Goal: Contribute content: Contribute content

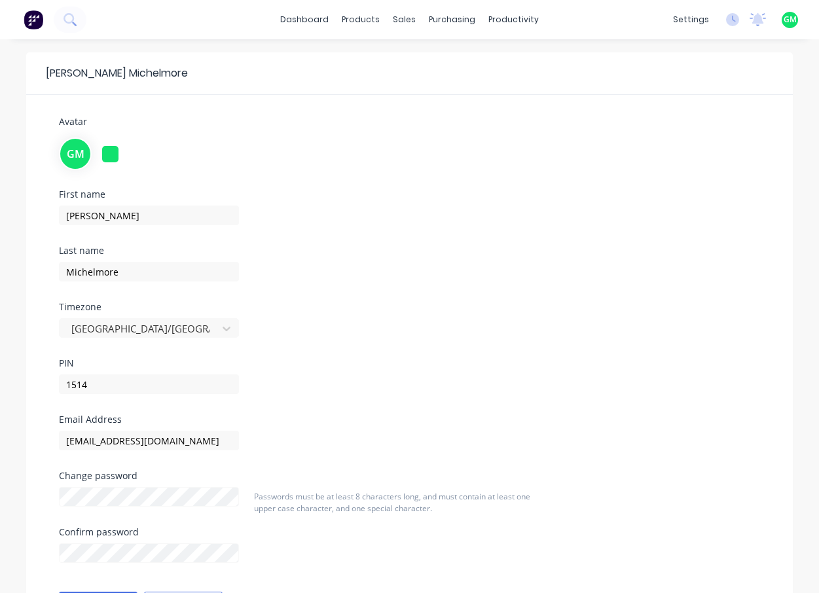
click at [536, 328] on div "First name Glenn Last name Michelmore Timezone Australia/Brisbane PIN 1514" at bounding box center [409, 302] width 721 height 225
click at [454, 19] on div "purchasing" at bounding box center [452, 20] width 60 height 20
click at [493, 62] on div "Purchase Orders" at bounding box center [494, 63] width 69 height 12
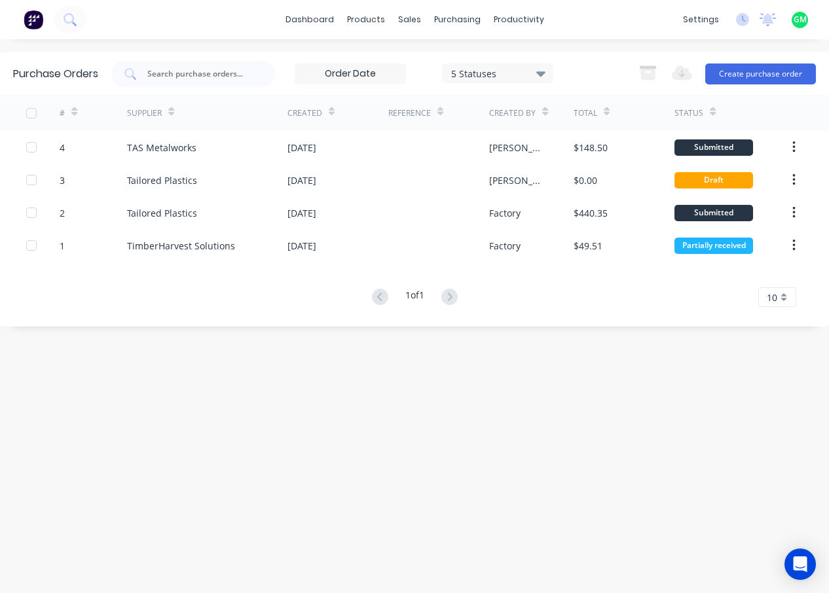
click at [309, 427] on div "Purchase Orders 5 Statuses 5 Statuses Export to Excel (XLSX) Create purchase or…" at bounding box center [414, 316] width 829 height 528
drag, startPoint x: 475, startPoint y: 471, endPoint x: 304, endPoint y: 355, distance: 205.9
click at [472, 471] on div "Purchase Orders 5 Statuses 5 Statuses Export to Excel (XLSX) Create purchase or…" at bounding box center [414, 316] width 829 height 528
click at [756, 66] on button "Create purchase order" at bounding box center [760, 74] width 111 height 21
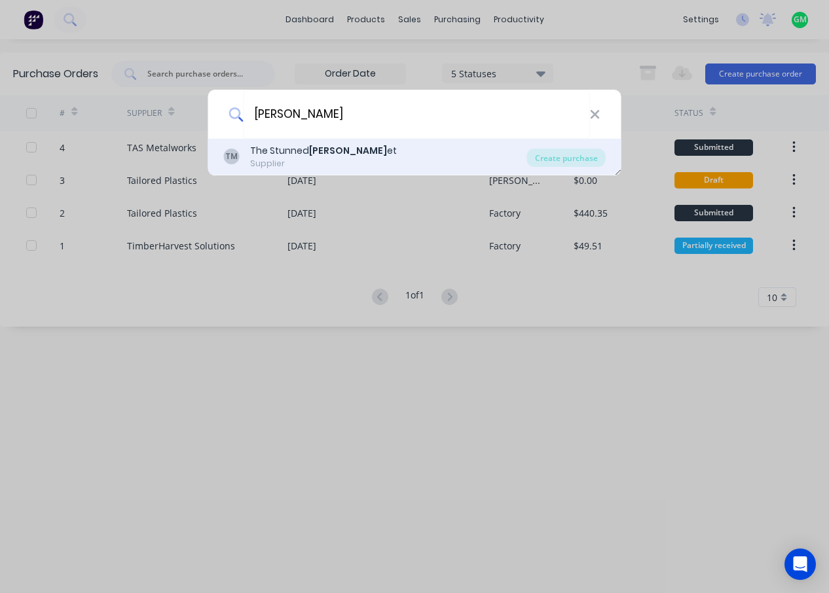
type input "[PERSON_NAME]"
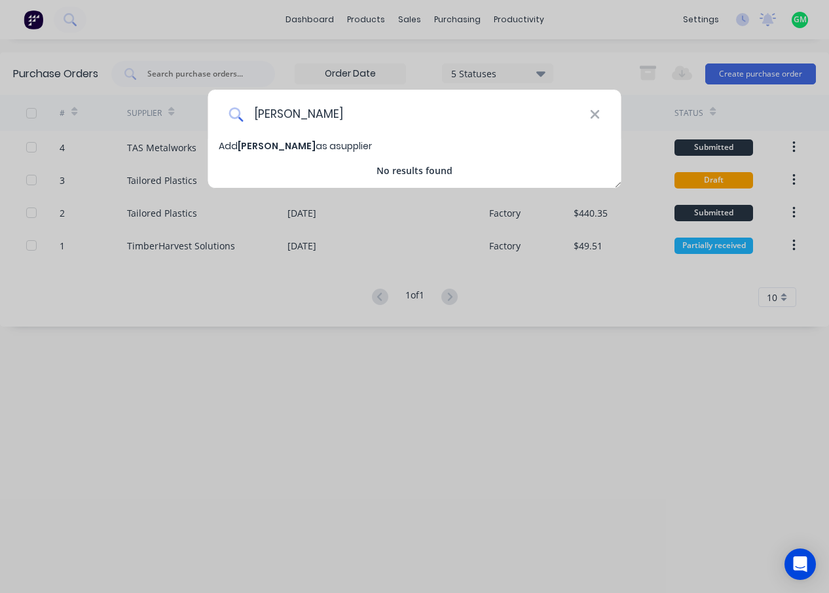
drag, startPoint x: 373, startPoint y: 115, endPoint x: 395, endPoint y: 115, distance: 22.9
click at [373, 115] on input "Mullins" at bounding box center [416, 114] width 346 height 49
click at [419, 111] on input "Mullins" at bounding box center [416, 114] width 346 height 49
click at [424, 401] on div "Mullins Add Mullins as a supplier No results found" at bounding box center [414, 296] width 829 height 593
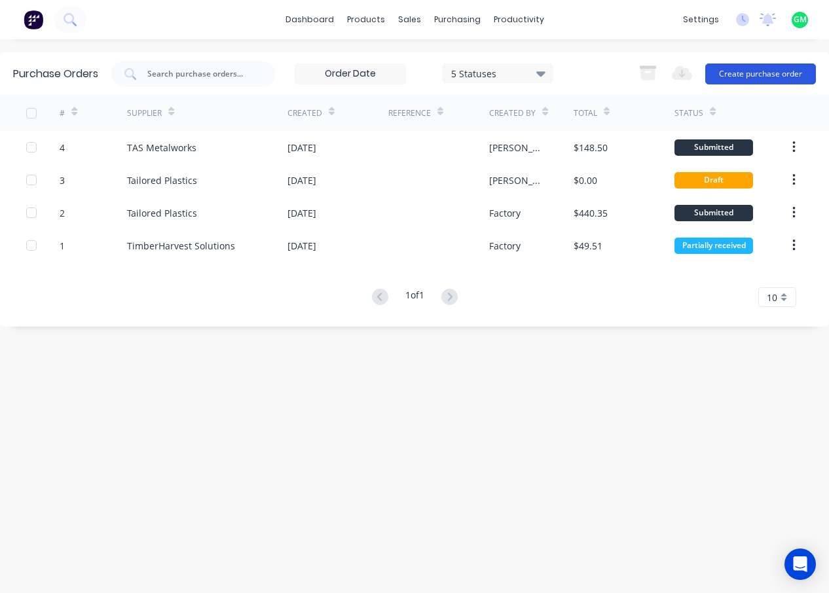
click at [768, 74] on button "Create purchase order" at bounding box center [760, 74] width 111 height 21
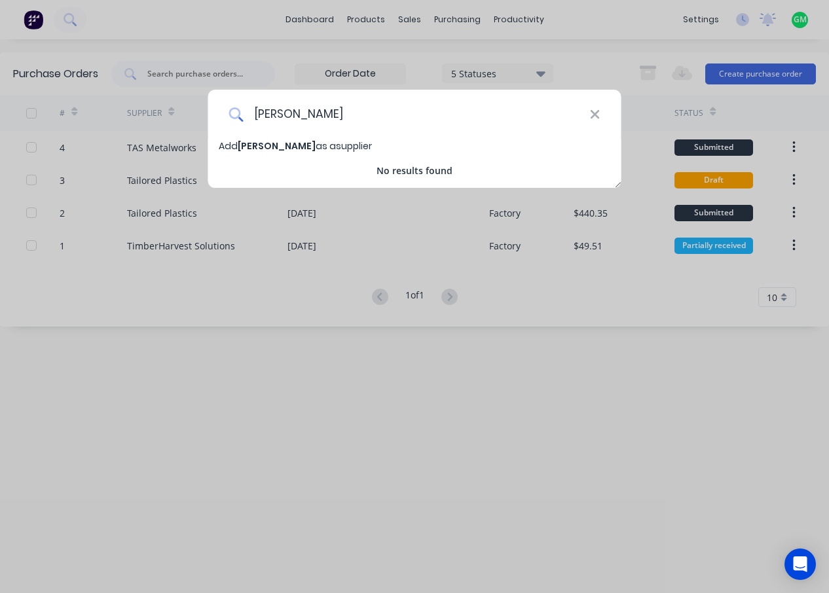
type input "mullins"
click at [289, 145] on span "Add mullins as a supplier" at bounding box center [295, 145] width 153 height 13
select select "AU"
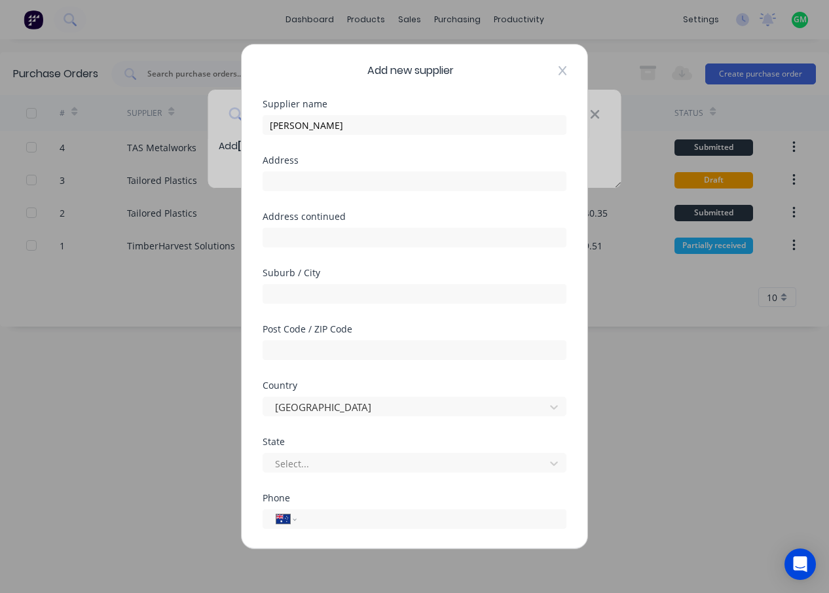
click at [558, 73] on icon at bounding box center [562, 70] width 8 height 10
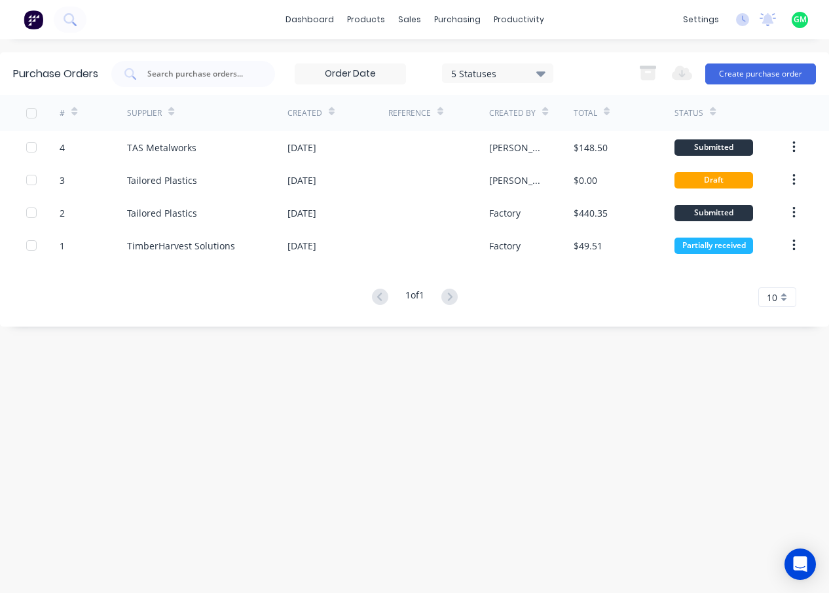
drag, startPoint x: 399, startPoint y: 414, endPoint x: 390, endPoint y: 415, distance: 8.5
click at [400, 416] on div "Purchase Orders 5 Statuses 5 Statuses Export to Excel (XLSX) Create purchase or…" at bounding box center [414, 316] width 829 height 528
click at [475, 84] on div "Suppliers" at bounding box center [484, 89] width 39 height 12
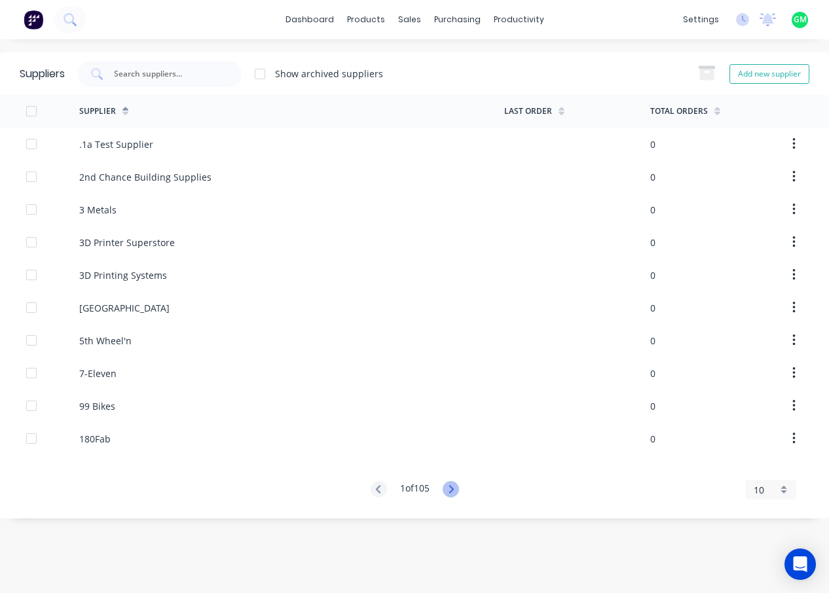
click at [454, 489] on icon at bounding box center [451, 489] width 16 height 16
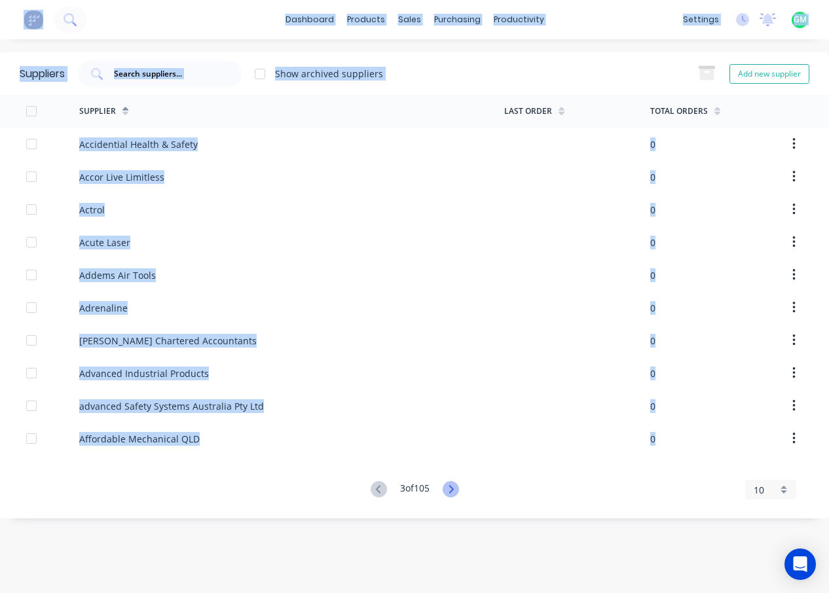
click at [454, 489] on icon at bounding box center [451, 489] width 16 height 16
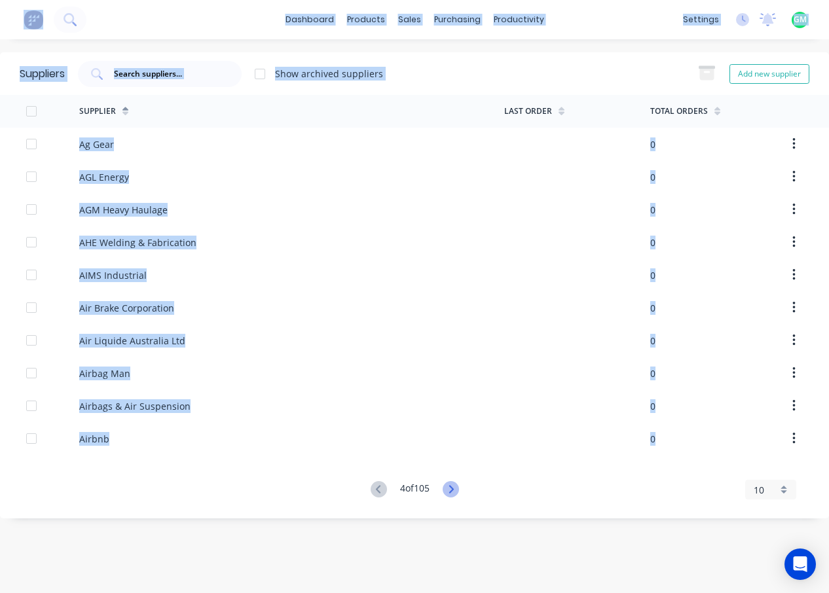
click at [454, 489] on icon at bounding box center [451, 489] width 16 height 16
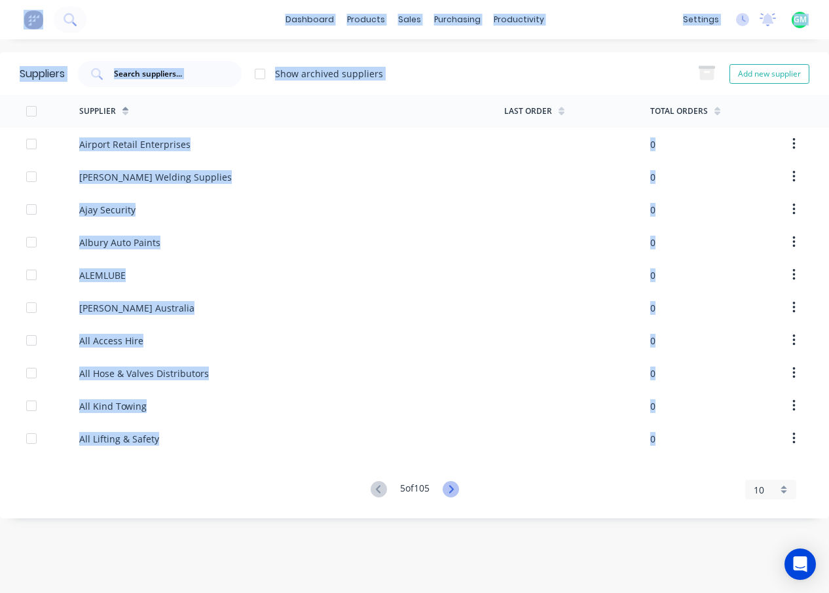
click at [453, 489] on icon at bounding box center [450, 489] width 5 height 8
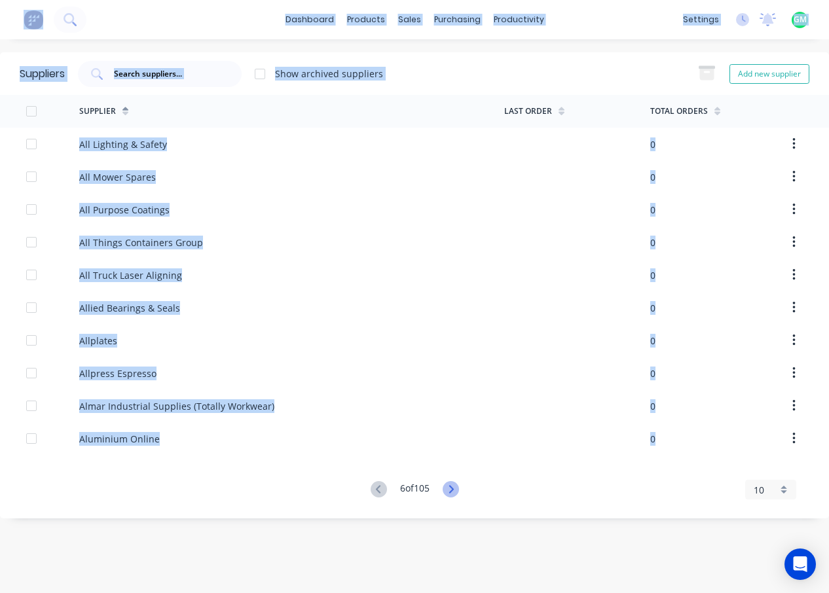
click at [453, 489] on icon at bounding box center [450, 489] width 5 height 8
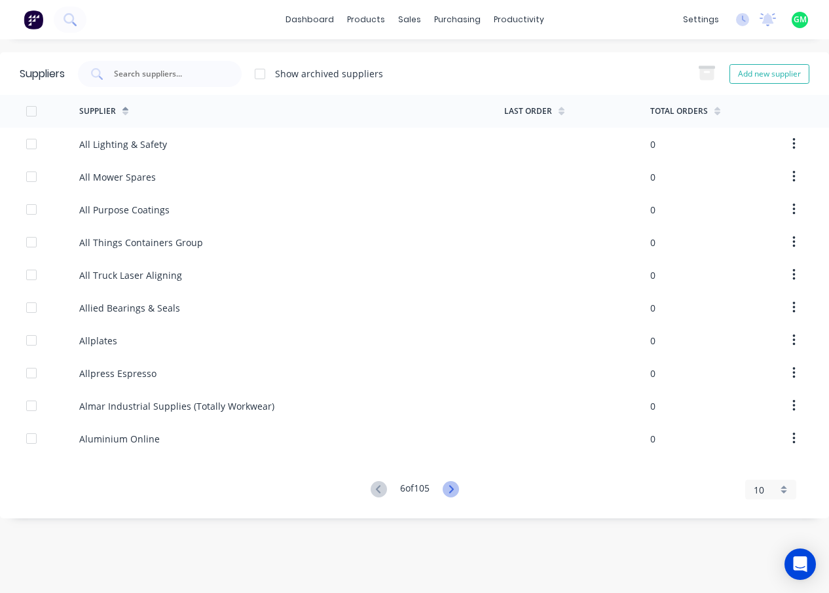
click at [453, 489] on icon at bounding box center [450, 489] width 5 height 8
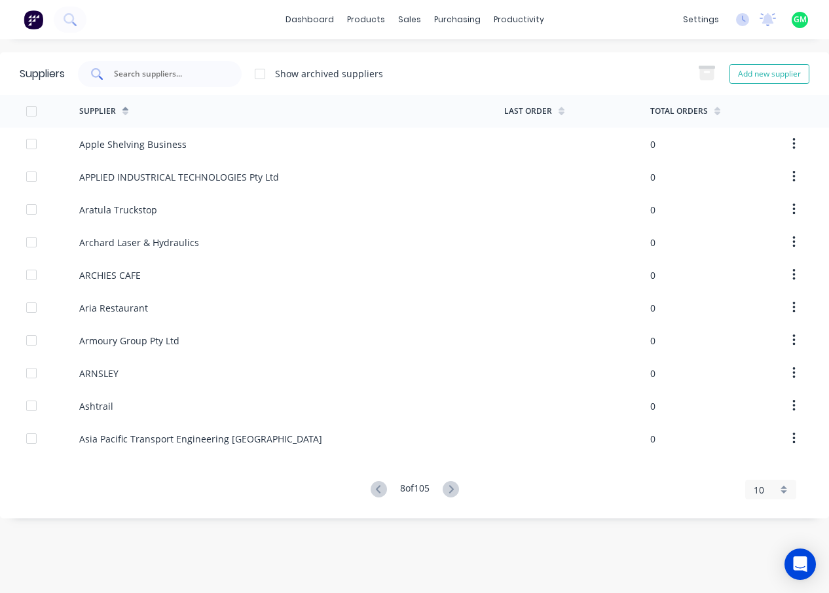
click at [172, 66] on div at bounding box center [160, 74] width 164 height 26
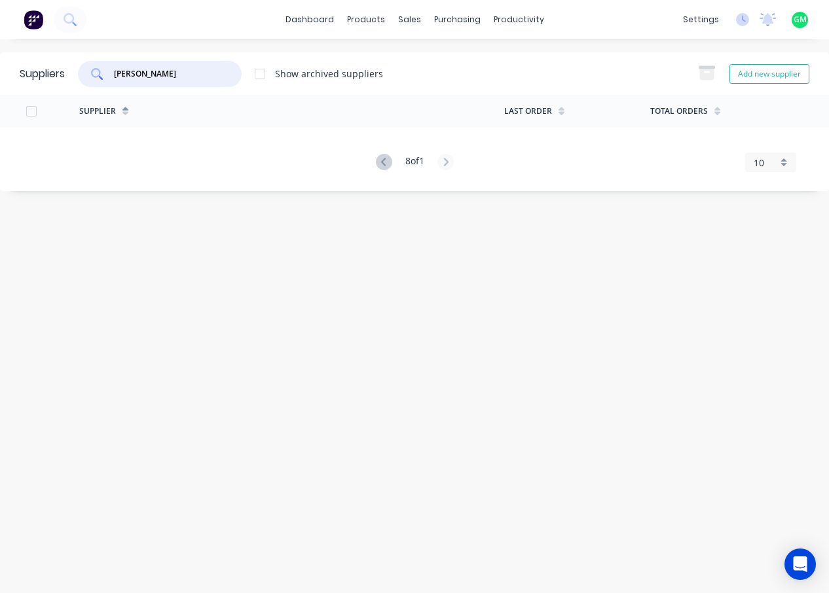
click at [263, 73] on div at bounding box center [260, 74] width 26 height 26
click at [168, 78] on input "mull" at bounding box center [167, 73] width 109 height 13
click at [155, 67] on input "mullin" at bounding box center [167, 73] width 109 height 13
drag, startPoint x: 146, startPoint y: 76, endPoint x: 109, endPoint y: 75, distance: 37.3
click at [109, 75] on div "mullins e" at bounding box center [160, 74] width 164 height 26
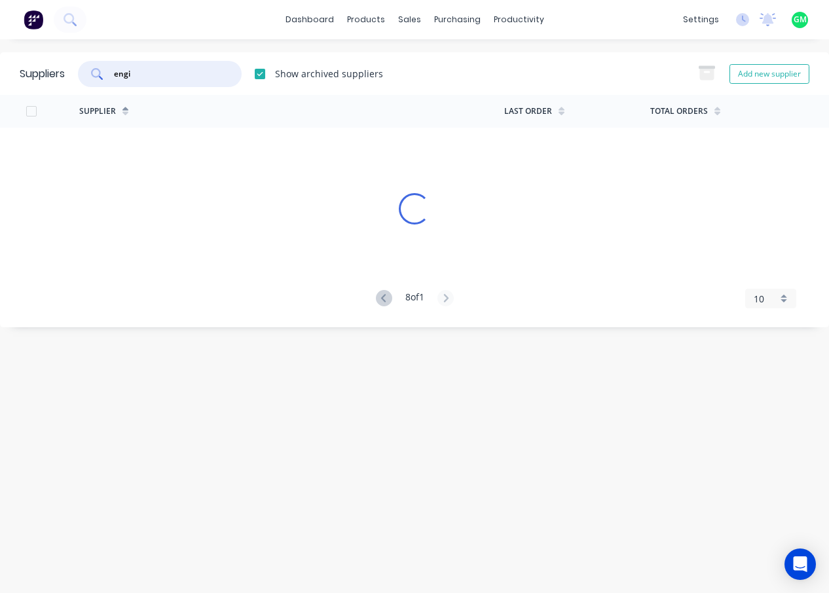
type input "engin"
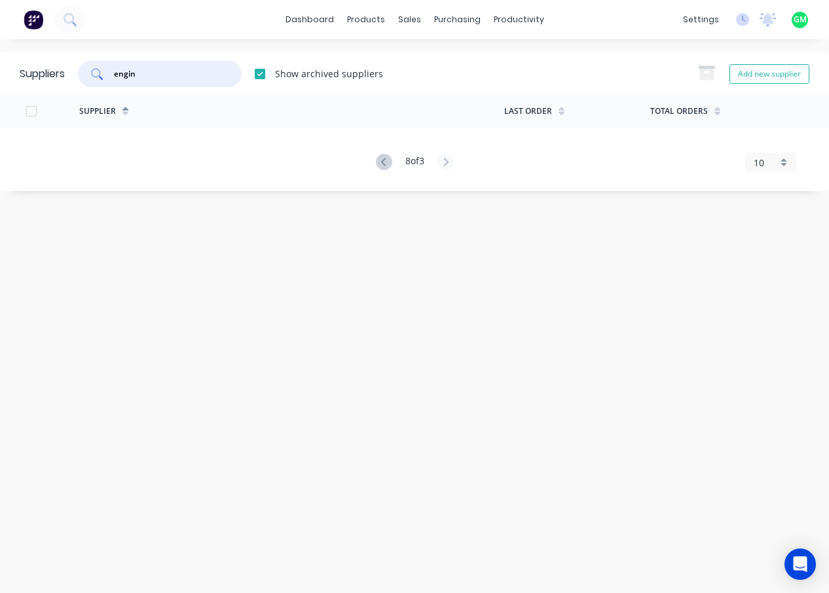
drag, startPoint x: 155, startPoint y: 75, endPoint x: 107, endPoint y: 75, distance: 47.8
click at [107, 75] on div "engin" at bounding box center [160, 74] width 164 height 26
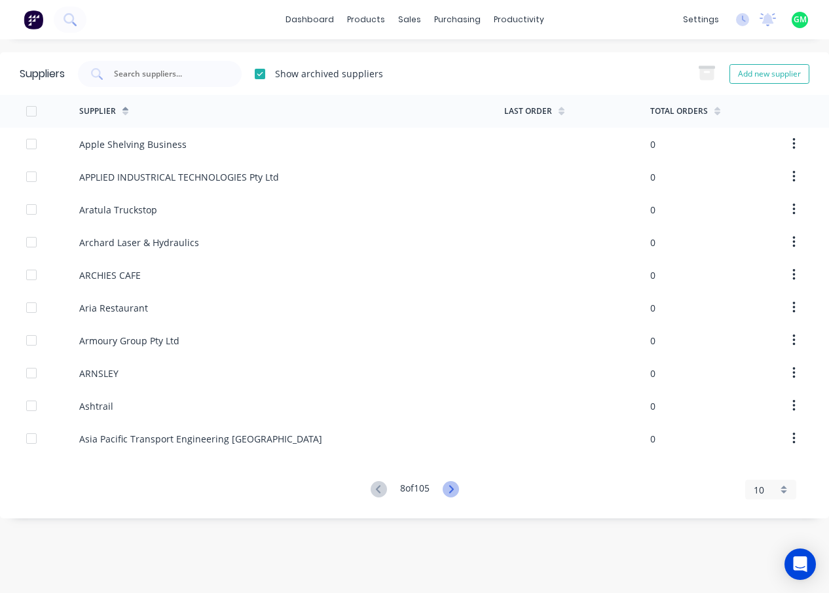
click at [446, 492] on icon at bounding box center [451, 489] width 16 height 16
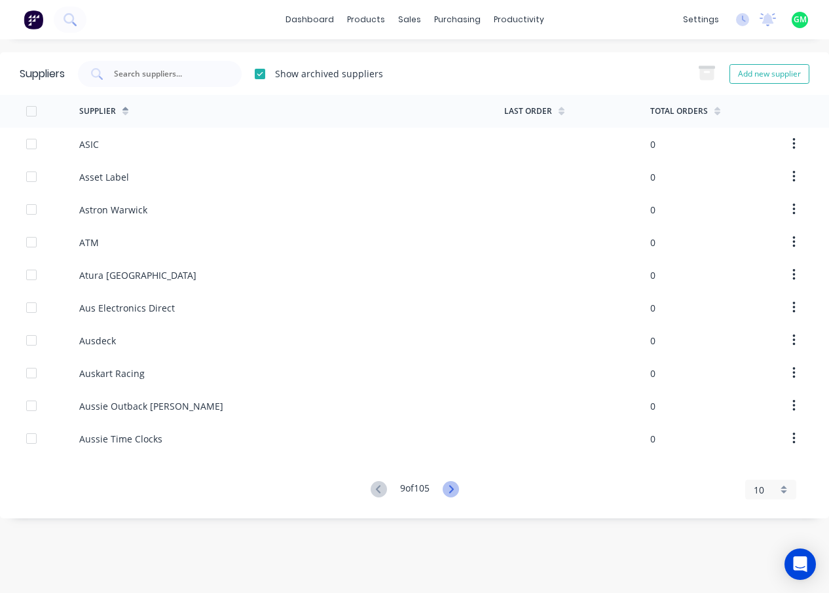
click at [450, 493] on icon at bounding box center [451, 489] width 16 height 16
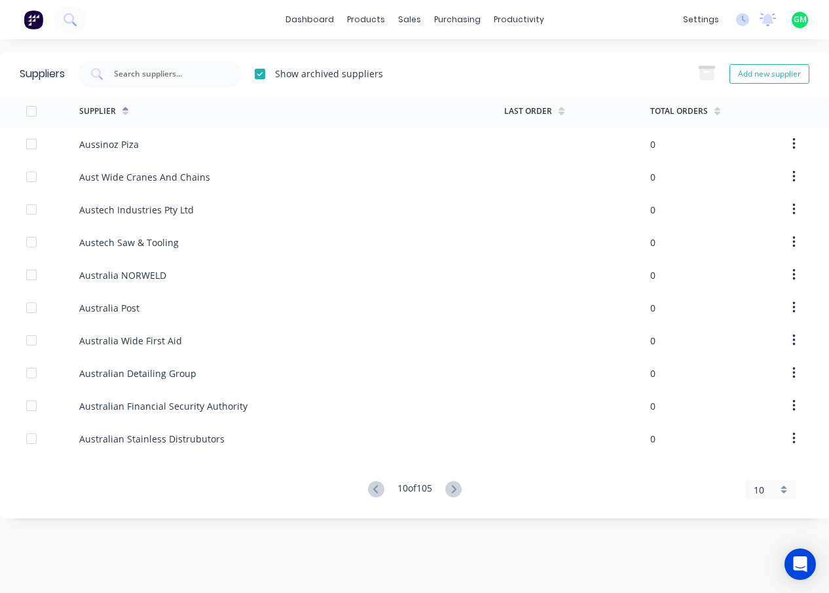
click at [786, 493] on div "10" at bounding box center [770, 490] width 51 height 20
click at [758, 470] on div "35" at bounding box center [771, 467] width 50 height 23
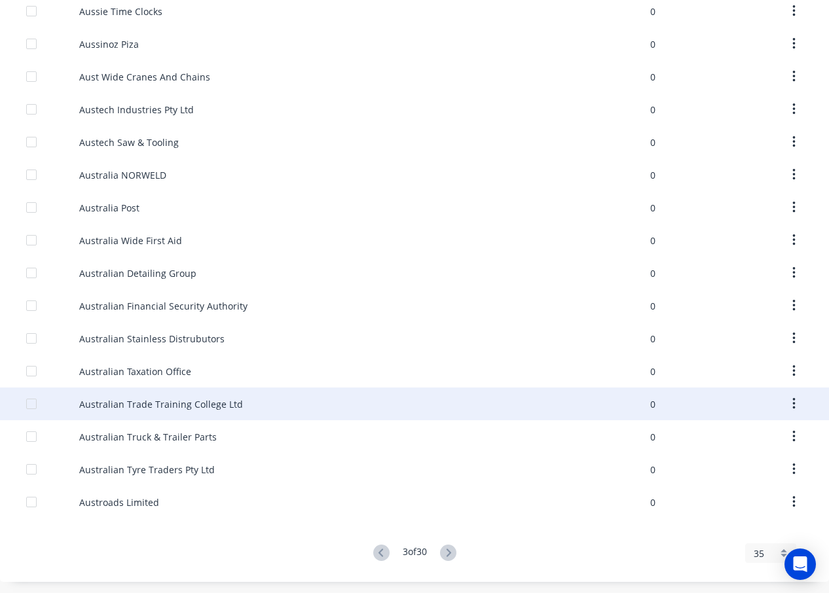
scroll to position [757, 0]
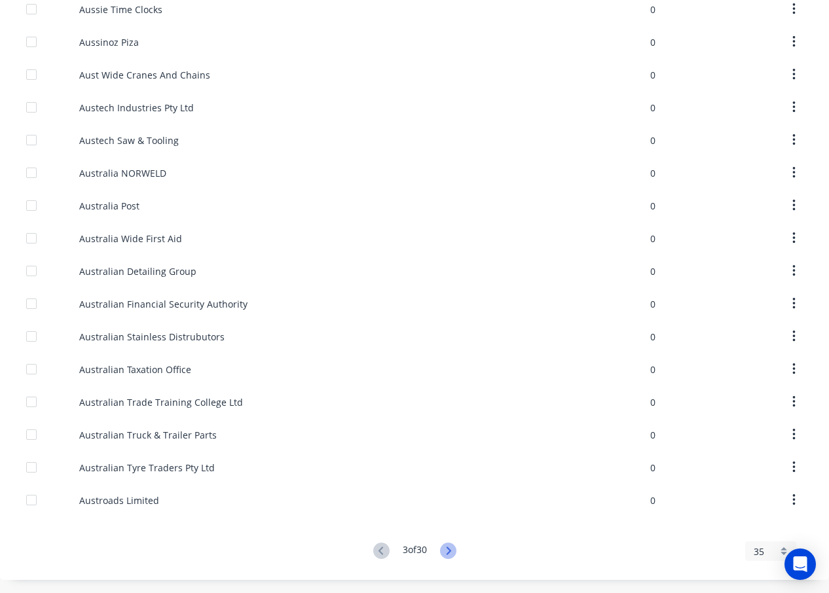
click at [448, 555] on icon at bounding box center [448, 551] width 16 height 16
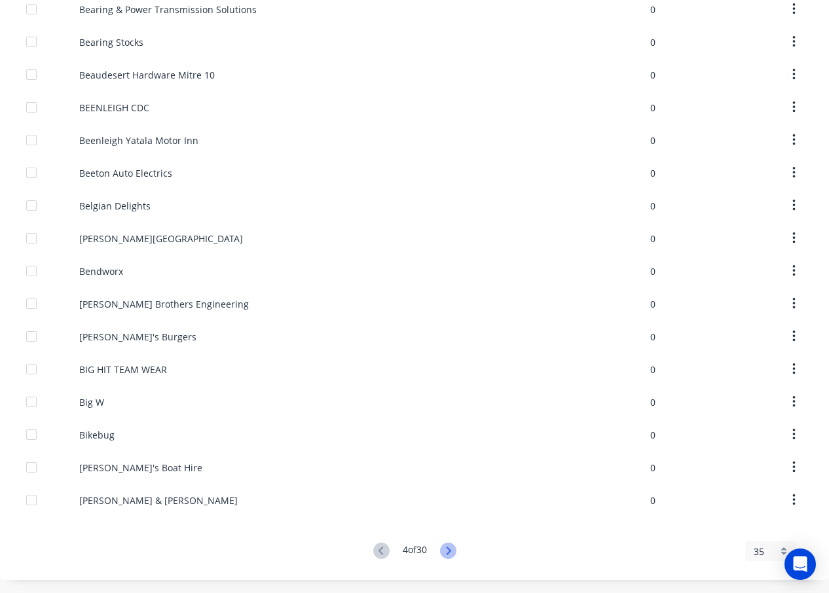
click at [448, 555] on icon at bounding box center [448, 551] width 16 height 16
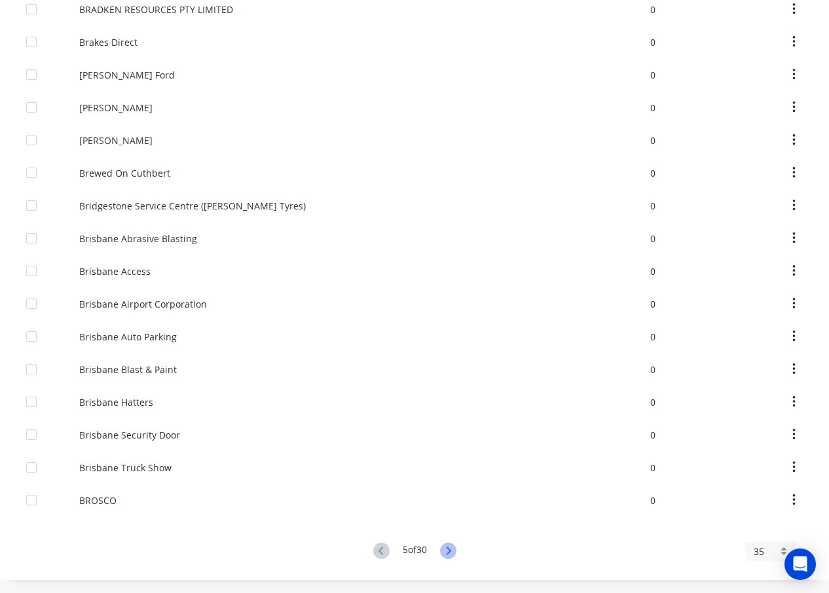
click at [448, 555] on icon at bounding box center [448, 551] width 16 height 16
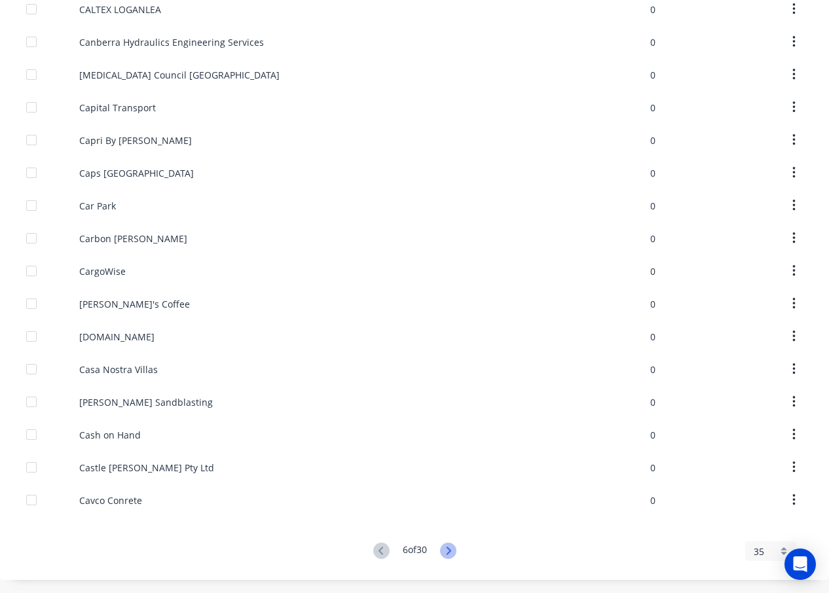
click at [449, 555] on icon at bounding box center [448, 551] width 16 height 16
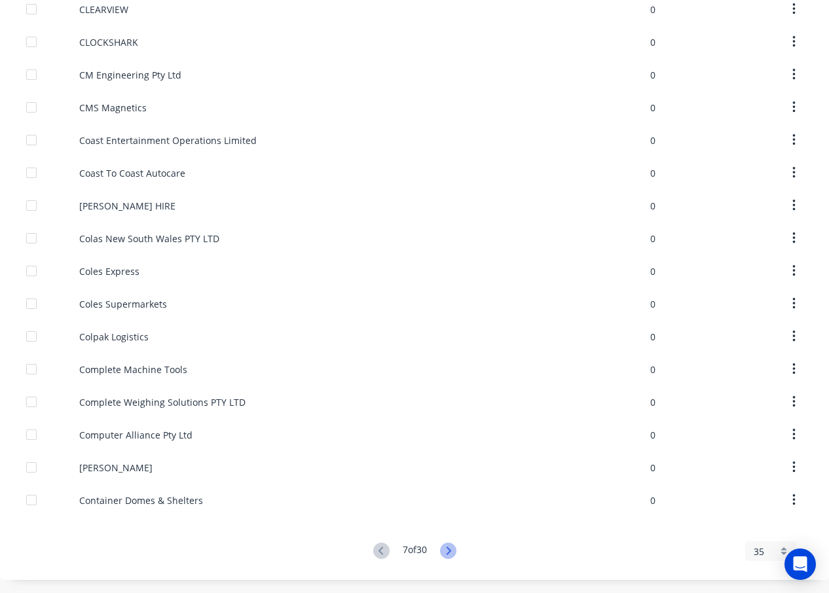
click at [449, 555] on icon at bounding box center [448, 551] width 16 height 16
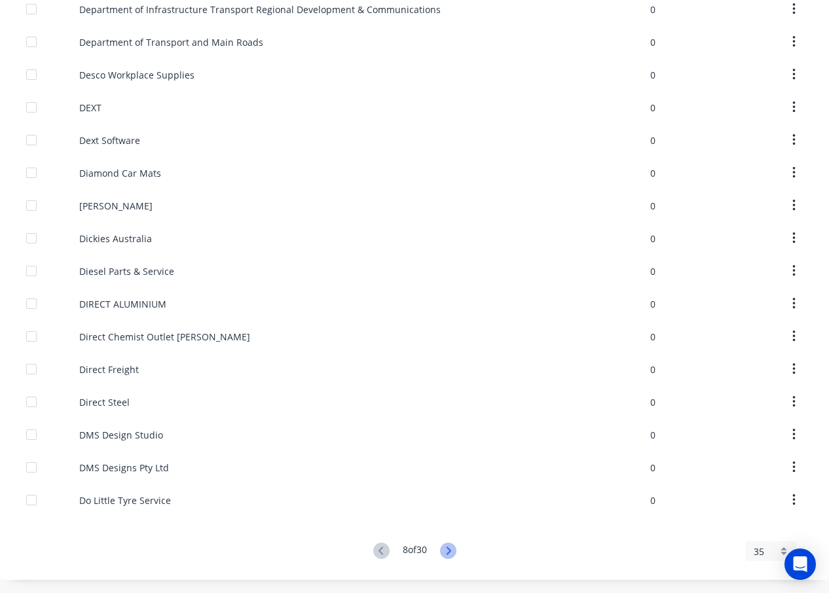
click at [449, 555] on icon at bounding box center [448, 551] width 16 height 16
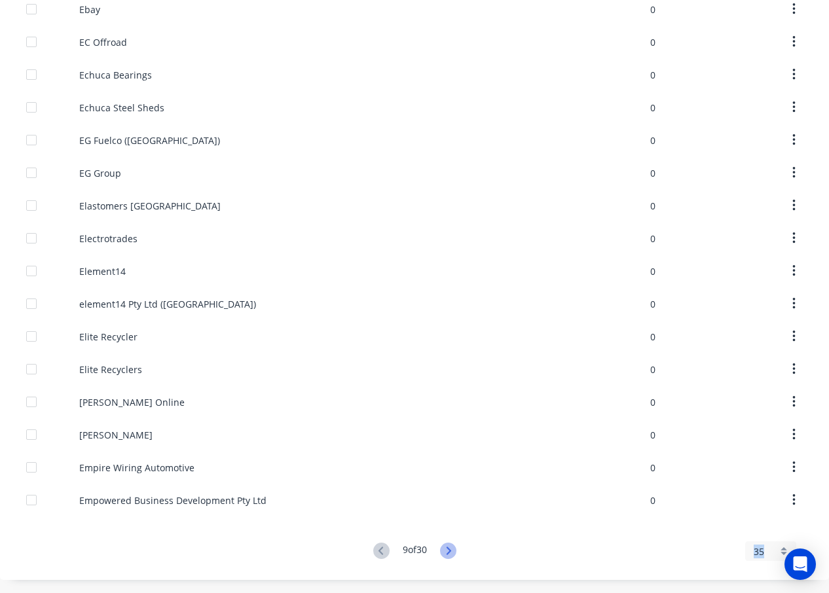
click at [449, 555] on icon at bounding box center [448, 551] width 16 height 16
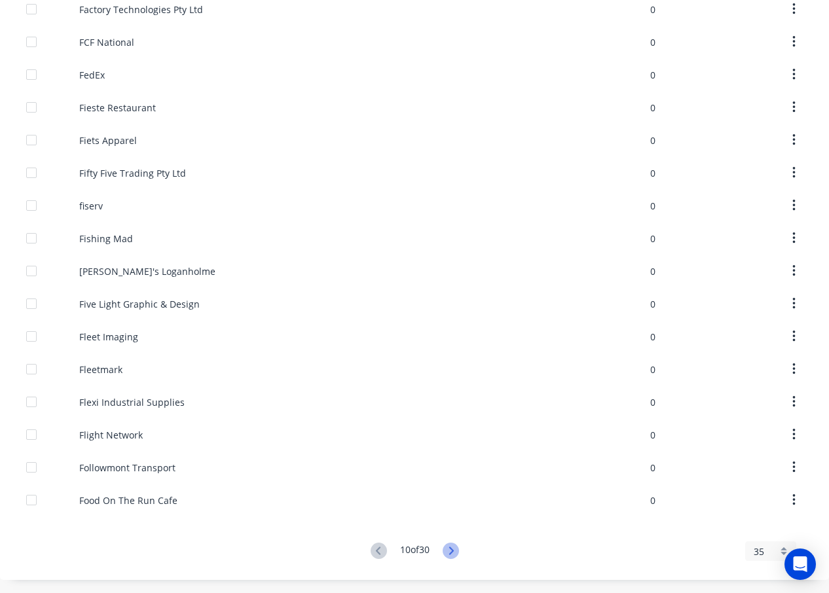
click at [449, 555] on icon at bounding box center [451, 551] width 16 height 16
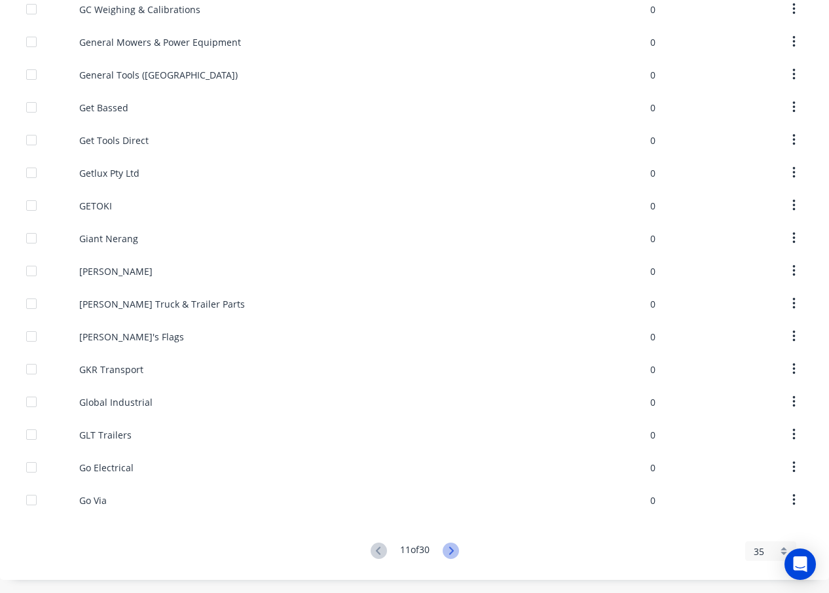
click at [449, 555] on icon at bounding box center [451, 551] width 16 height 16
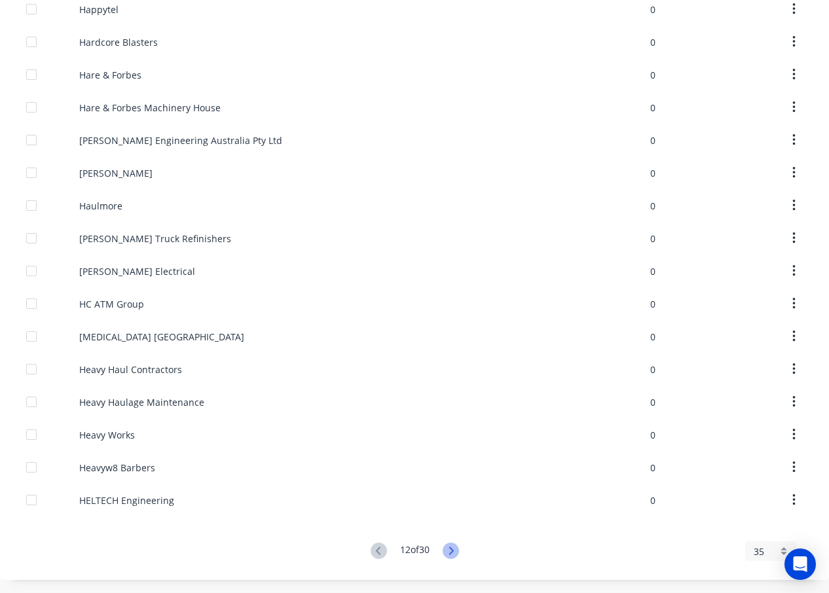
click at [449, 555] on icon at bounding box center [451, 551] width 16 height 16
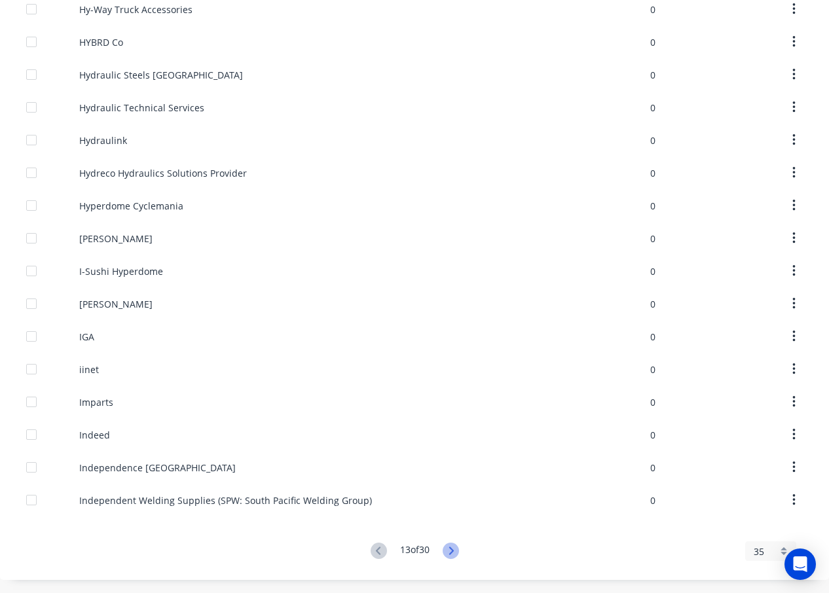
click at [449, 555] on icon at bounding box center [451, 551] width 16 height 16
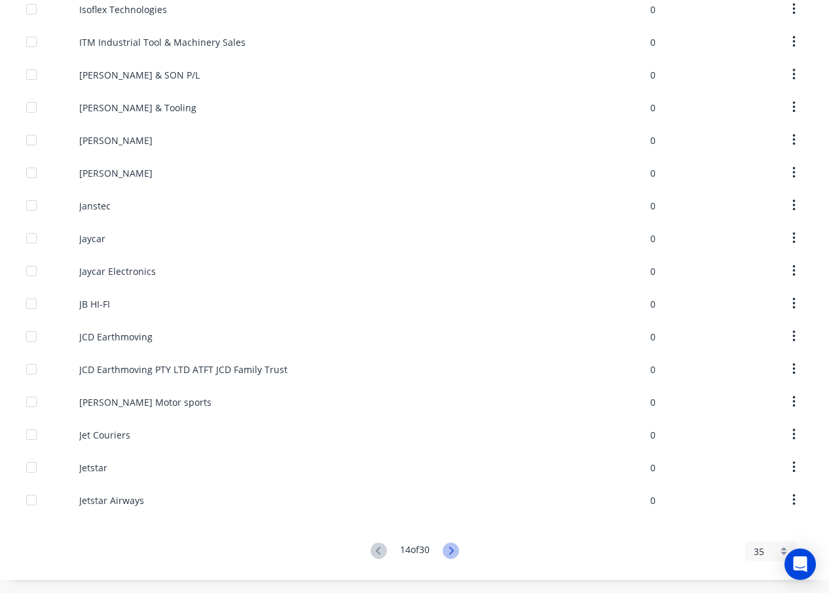
click at [449, 555] on icon at bounding box center [451, 551] width 16 height 16
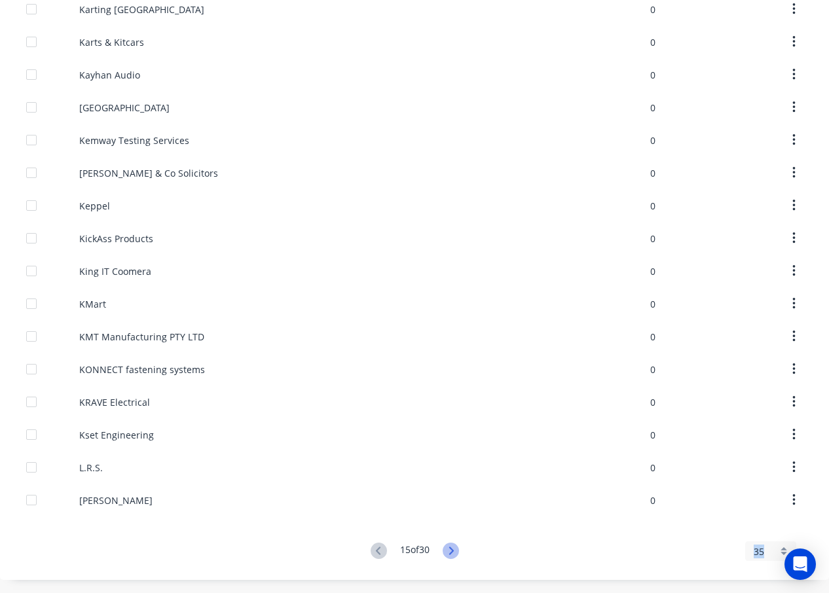
click at [449, 555] on icon at bounding box center [451, 551] width 16 height 16
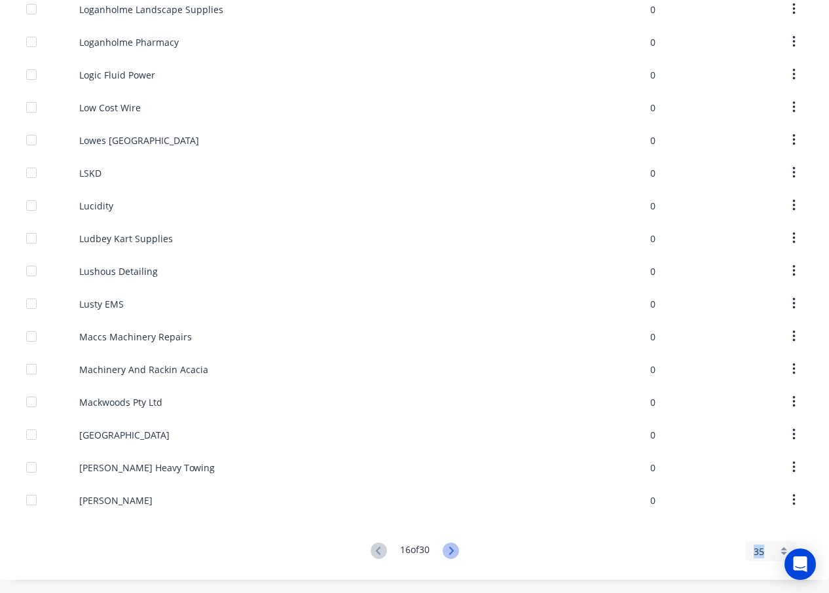
click at [449, 555] on icon at bounding box center [451, 551] width 16 height 16
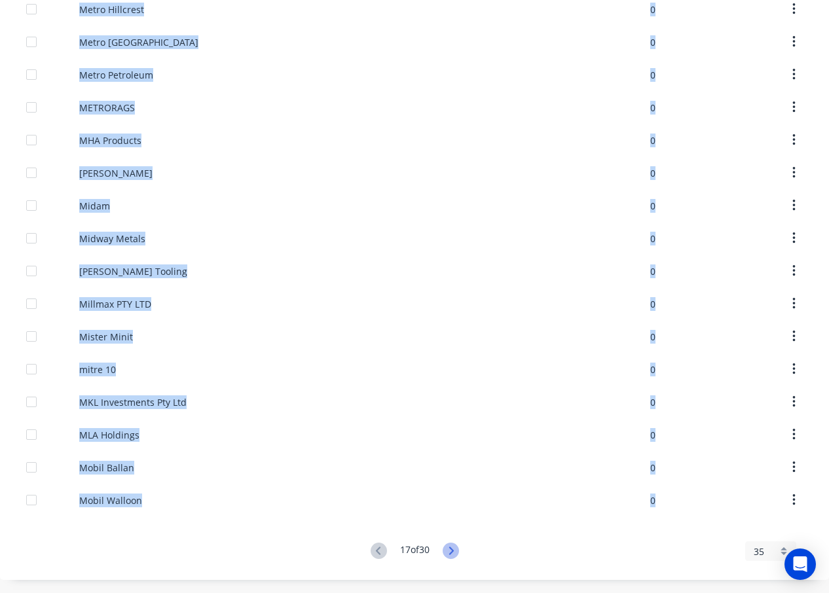
click at [448, 556] on icon at bounding box center [451, 551] width 16 height 16
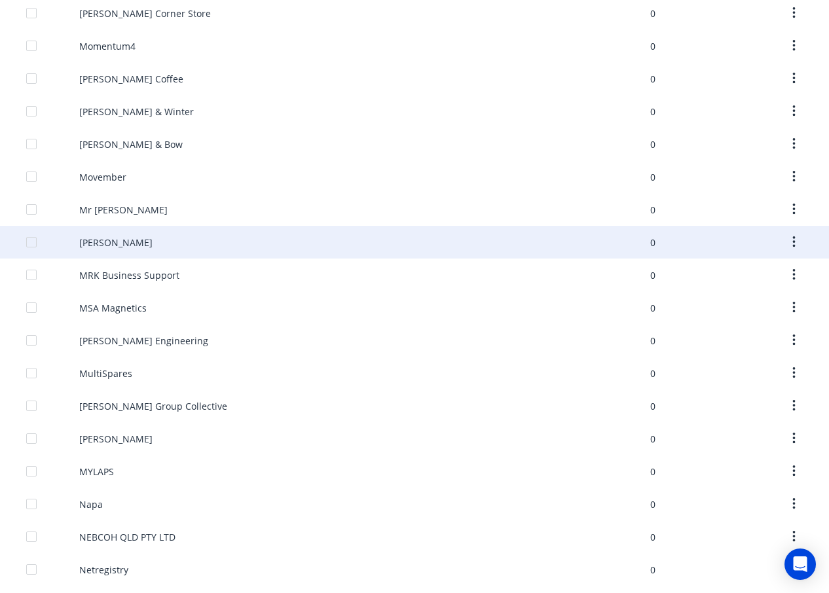
scroll to position [0, 0]
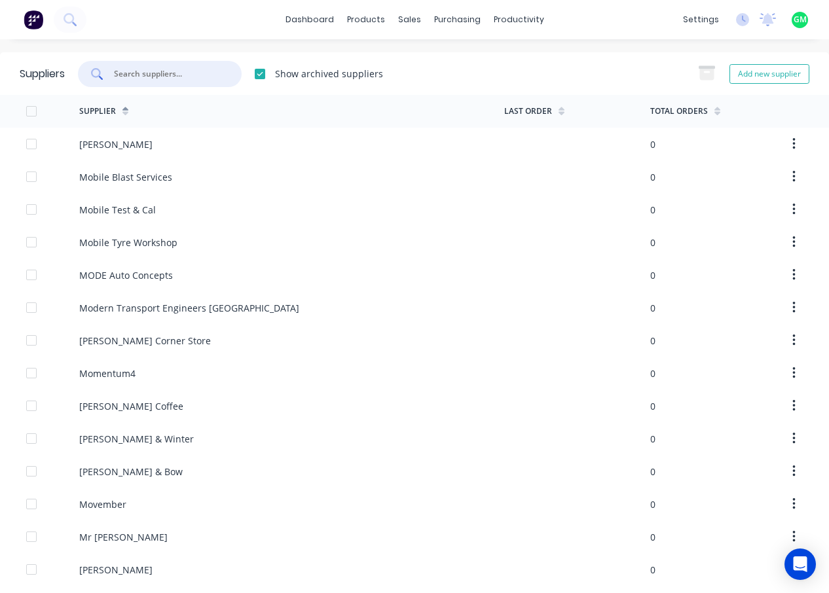
click at [147, 69] on input "text" at bounding box center [167, 73] width 109 height 13
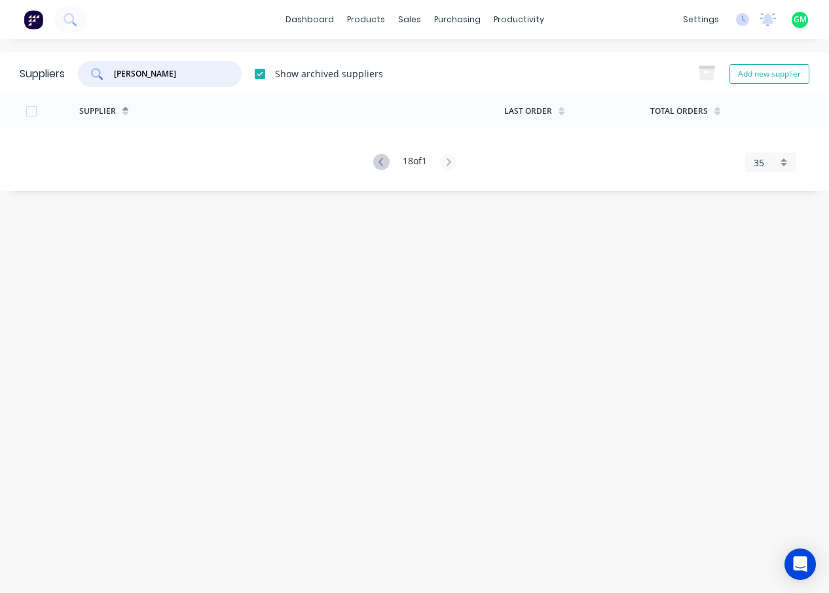
type input "Mullins"
click at [485, 75] on div "Mullins Show archived suppliers Add new supplier" at bounding box center [437, 74] width 744 height 26
click at [168, 75] on input "Mullins" at bounding box center [167, 73] width 109 height 13
click at [190, 75] on input "Mullins" at bounding box center [167, 73] width 109 height 13
click at [542, 369] on div "Suppliers Mullins Show archived suppliers Add new supplier Supplier Last Order …" at bounding box center [414, 316] width 829 height 528
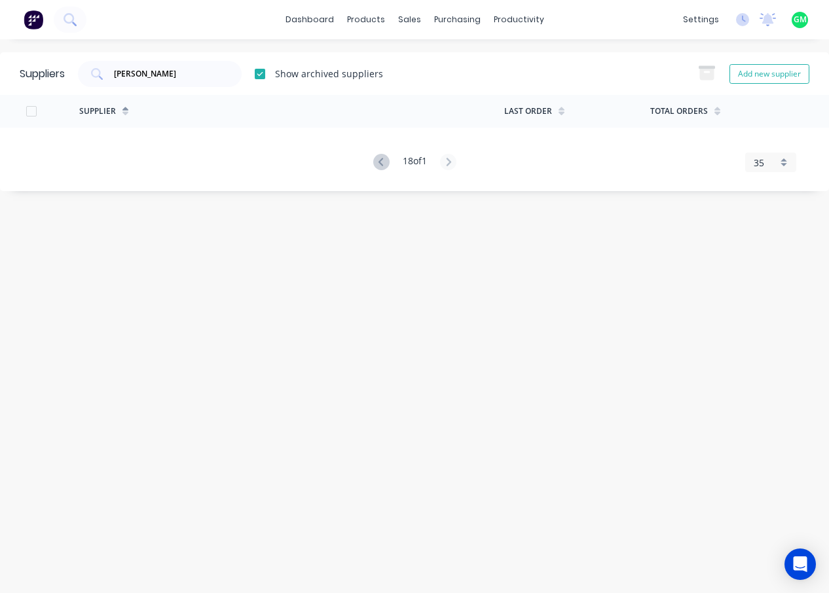
click at [367, 437] on div "Suppliers Mullins Show archived suppliers Add new supplier Supplier Last Order …" at bounding box center [414, 316] width 829 height 528
click at [584, 79] on div "Mullins Show archived suppliers Add new supplier" at bounding box center [437, 74] width 744 height 26
click at [488, 84] on div "Suppliers" at bounding box center [484, 89] width 39 height 12
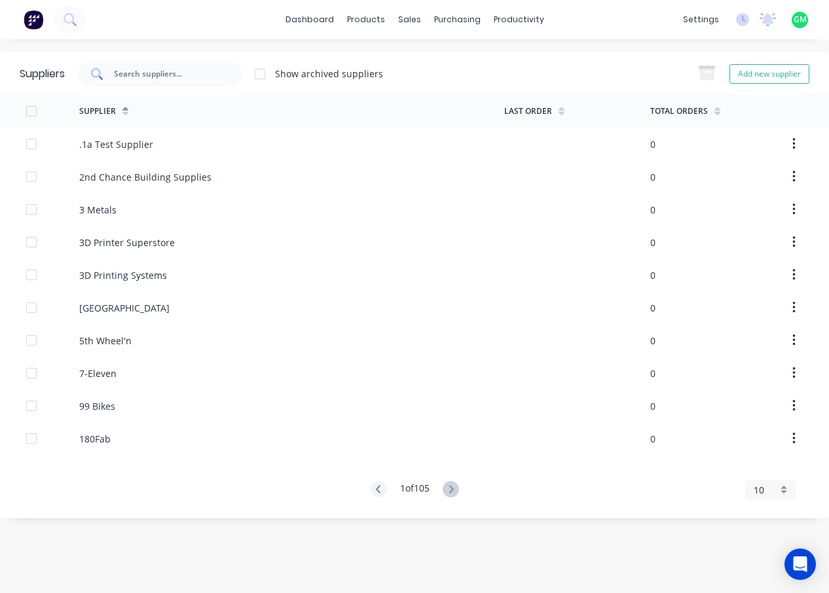
click at [184, 72] on input "text" at bounding box center [167, 73] width 109 height 13
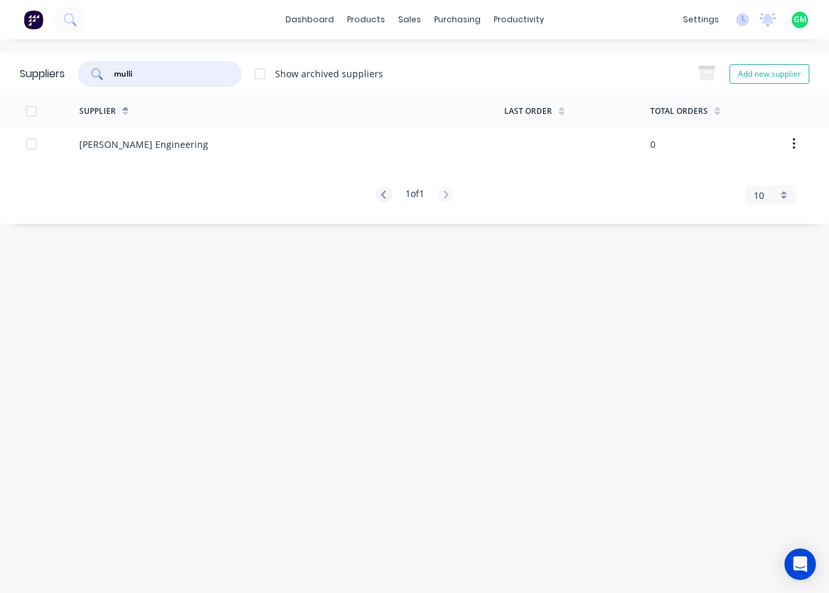
drag, startPoint x: 107, startPoint y: 67, endPoint x: 70, endPoint y: 60, distance: 37.9
click at [70, 61] on div "mulli Show archived suppliers" at bounding box center [224, 74] width 318 height 26
type input "mulli"
click at [260, 75] on div at bounding box center [260, 74] width 26 height 26
click at [145, 75] on input "mulli" at bounding box center [167, 73] width 109 height 13
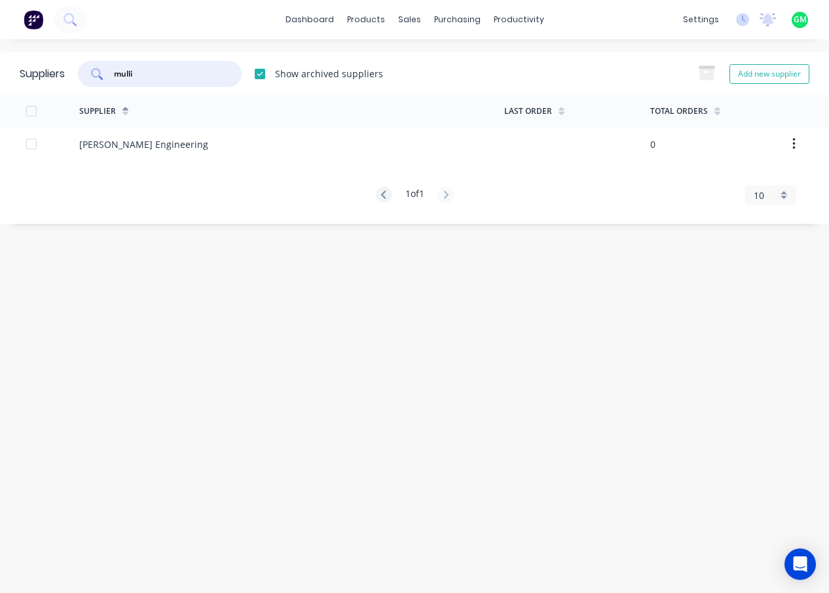
drag, startPoint x: 147, startPoint y: 77, endPoint x: 62, endPoint y: 65, distance: 86.5
click at [62, 65] on div "Suppliers mulli Show archived suppliers Add new supplier" at bounding box center [414, 73] width 829 height 43
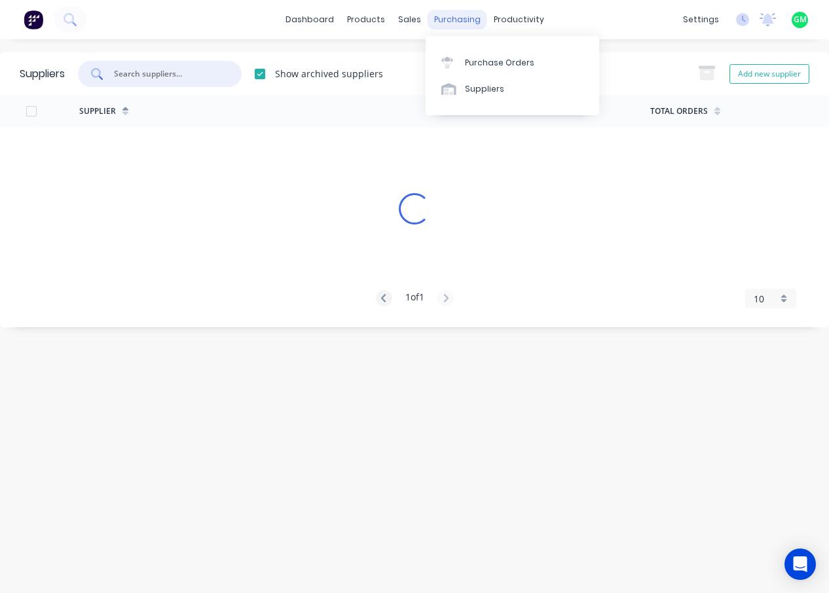
click at [454, 18] on div "purchasing" at bounding box center [457, 20] width 60 height 20
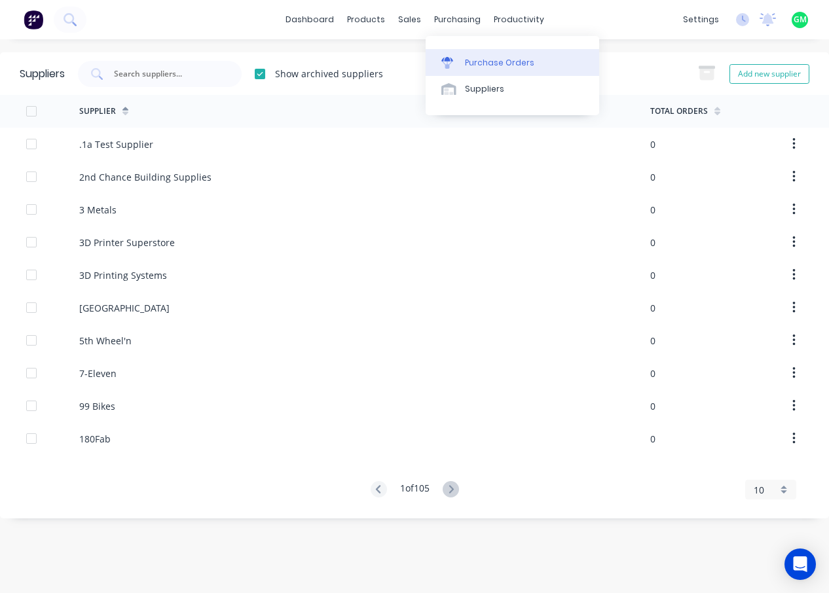
click at [486, 60] on div "Purchase Orders" at bounding box center [499, 63] width 69 height 12
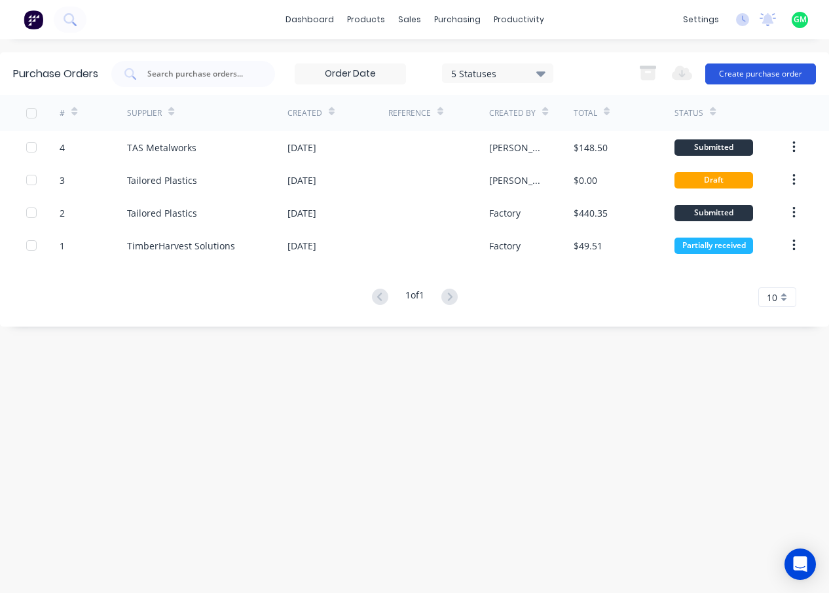
click at [746, 69] on button "Create purchase order" at bounding box center [760, 74] width 111 height 21
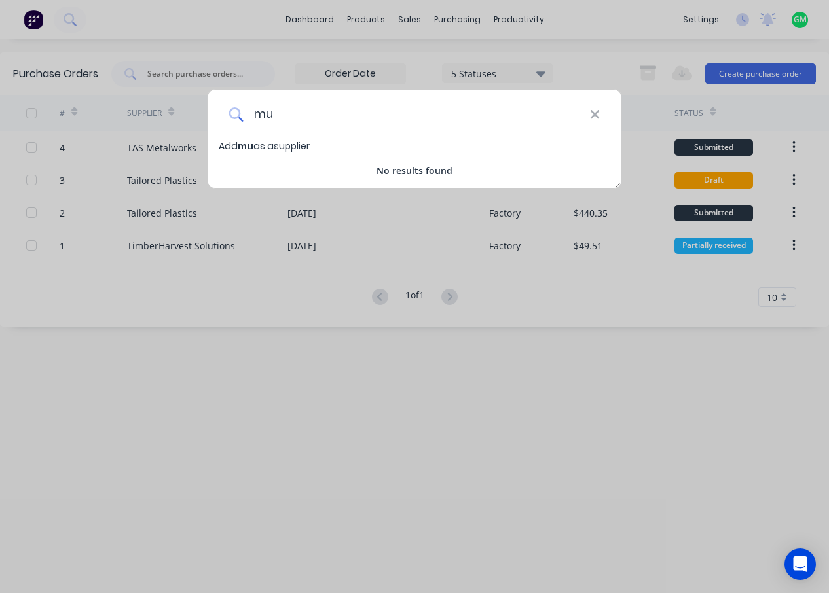
type input "m"
type input "Mulli"
click at [247, 78] on div "Mulli Add Mulli as a supplier No results found" at bounding box center [414, 296] width 829 height 593
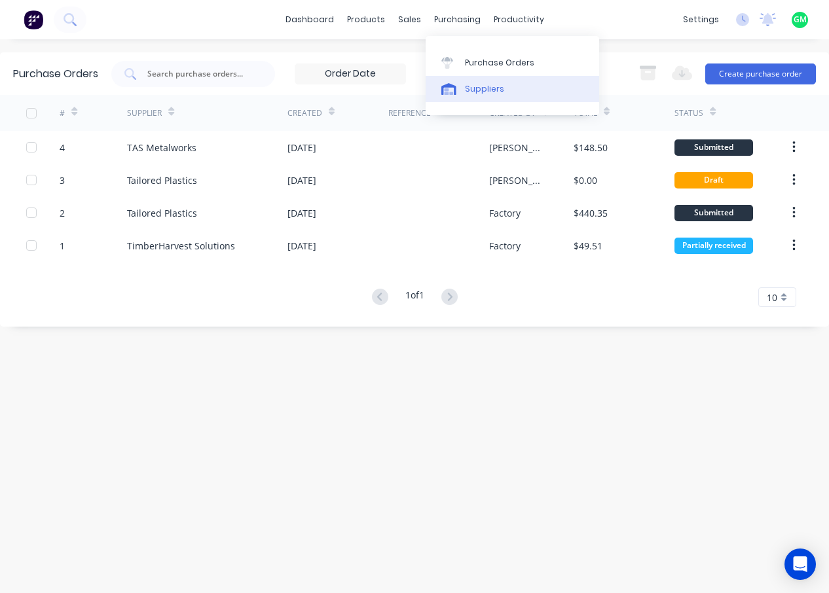
click at [455, 88] on icon at bounding box center [448, 89] width 15 height 12
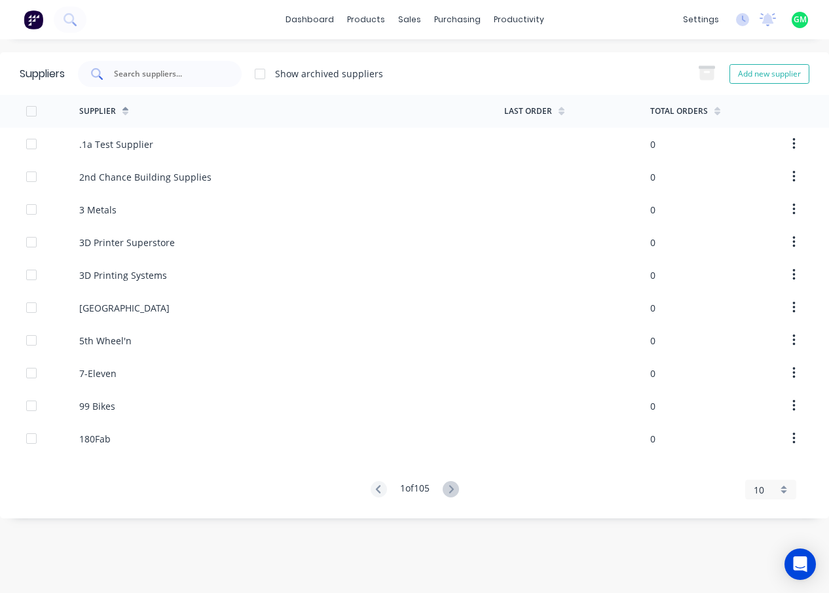
click at [166, 73] on input "text" at bounding box center [167, 73] width 109 height 13
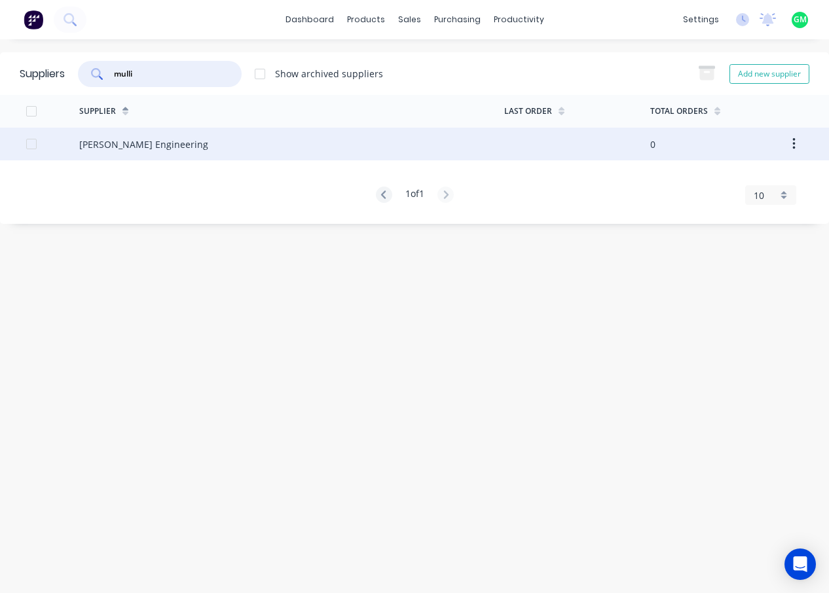
type input "mulli"
click at [148, 151] on div "Mullins Engineering" at bounding box center [291, 144] width 425 height 33
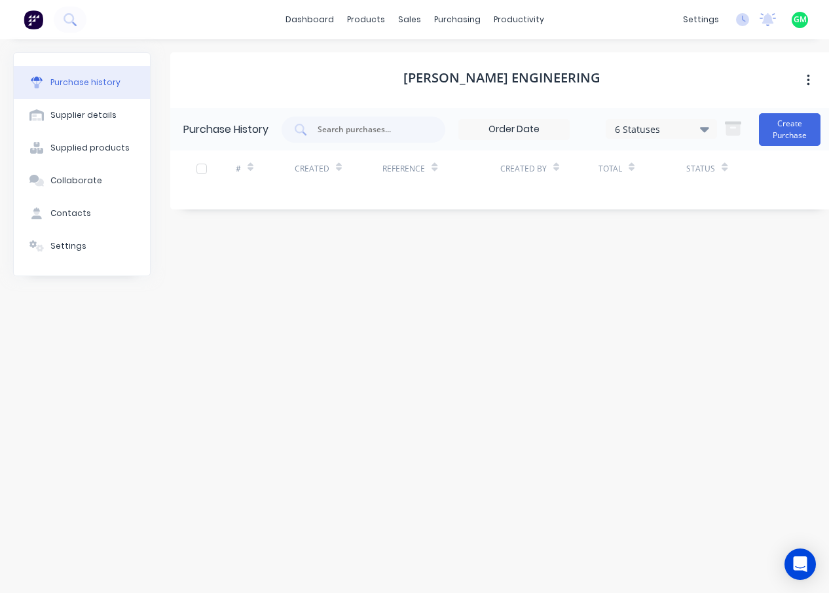
click at [564, 370] on div "Mullins Engineering Purchase History 6 Statuses 6 Statuses Create Purchase # Cr…" at bounding box center [501, 309] width 663 height 515
click at [793, 133] on button "Create Purchase" at bounding box center [790, 129] width 62 height 33
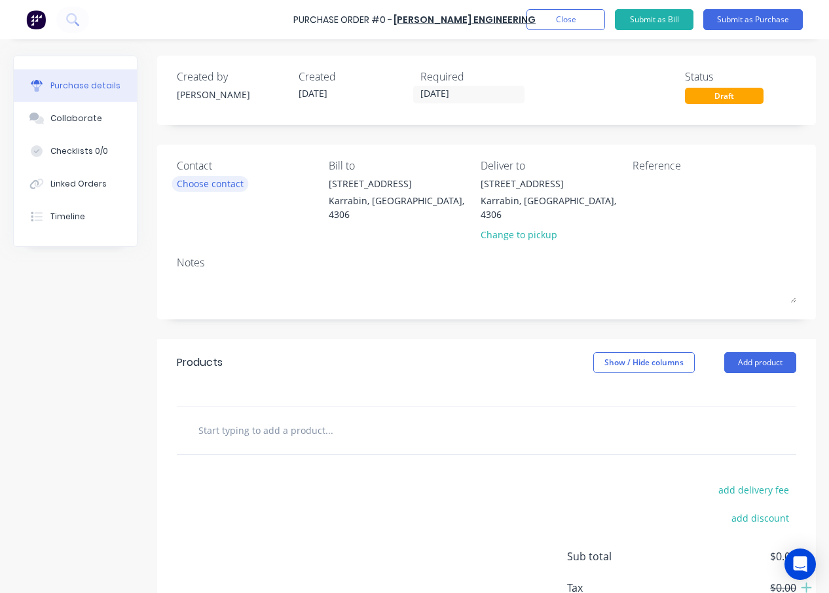
click at [236, 179] on div "Choose contact" at bounding box center [210, 184] width 67 height 14
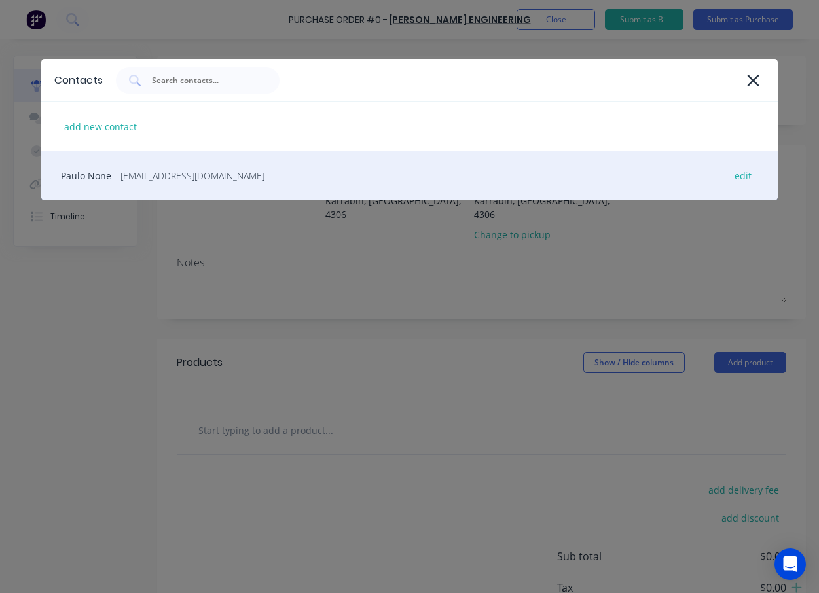
click at [170, 170] on span "- info@mullinsengineering.com.au -" at bounding box center [193, 176] width 156 height 14
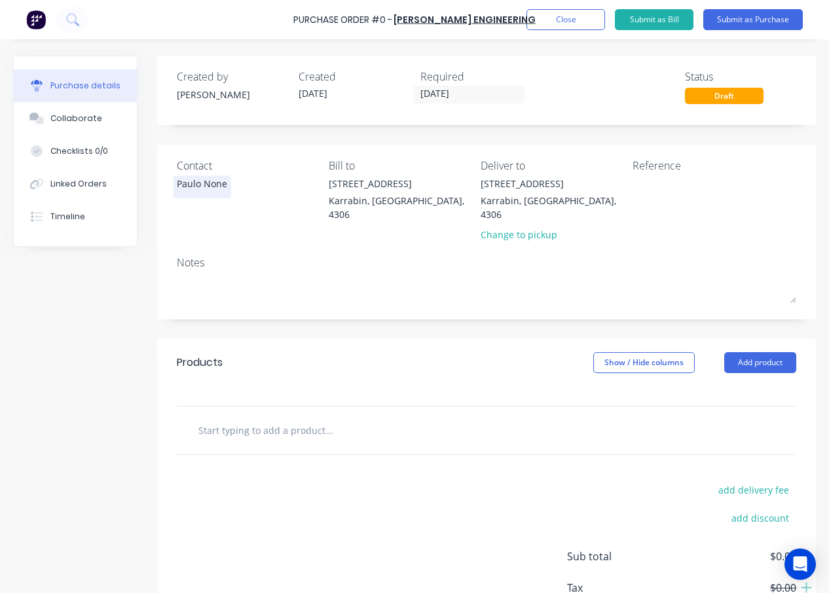
click at [213, 186] on div "Paulo None" at bounding box center [202, 184] width 50 height 14
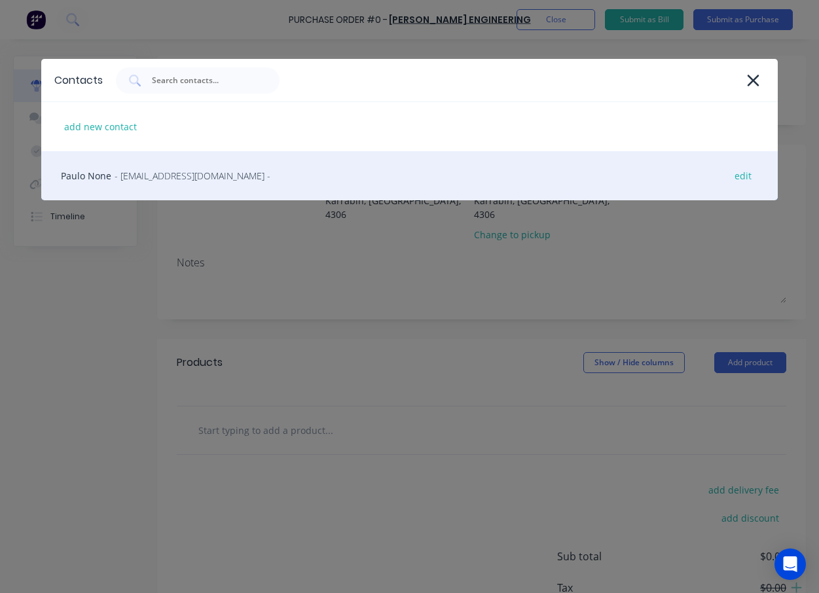
click at [77, 178] on div "Paulo None - info@mullinsengineering.com.au - edit" at bounding box center [409, 175] width 737 height 49
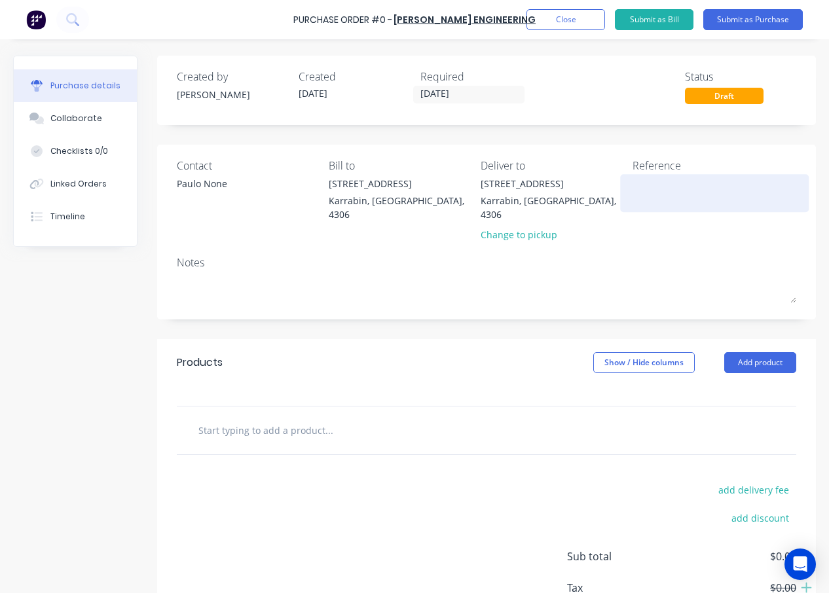
click at [687, 209] on div at bounding box center [714, 193] width 164 height 33
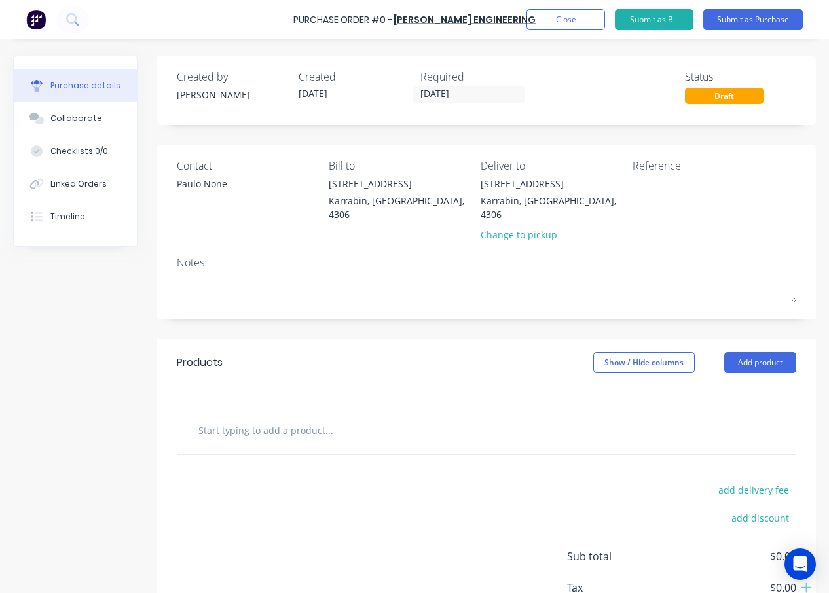
click at [78, 86] on div "Purchase details" at bounding box center [85, 86] width 70 height 12
click at [192, 183] on div "Paulo None" at bounding box center [202, 184] width 50 height 14
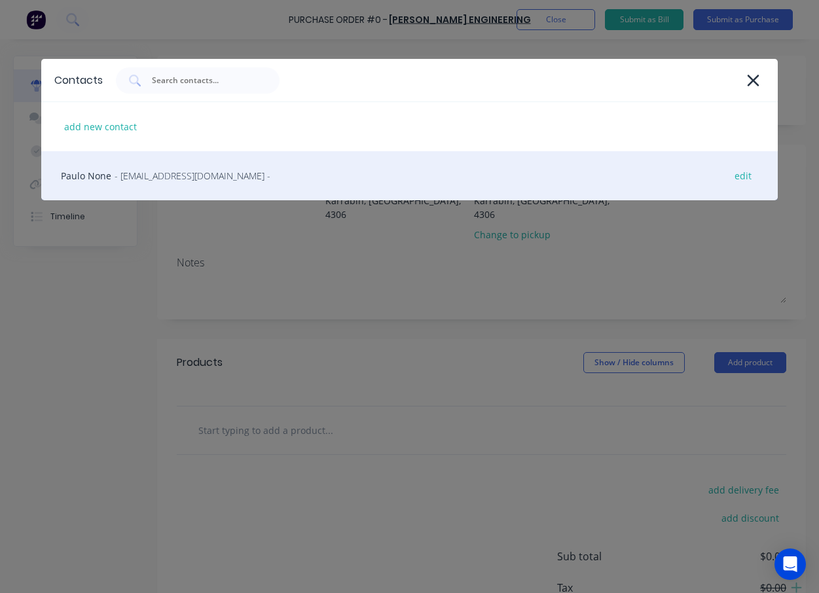
click at [122, 168] on div "Paulo None - info@mullinsengineering.com.au - edit" at bounding box center [409, 175] width 737 height 49
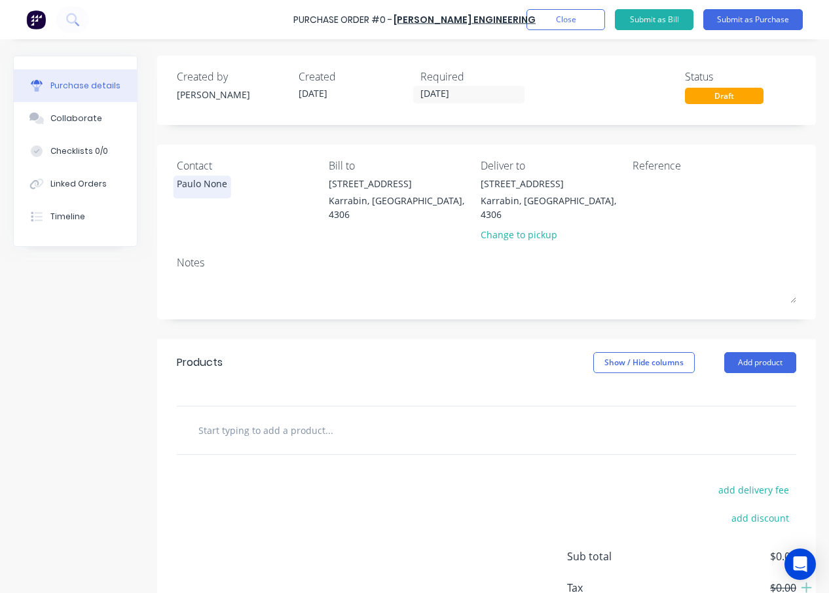
click at [212, 183] on div "Paulo None" at bounding box center [202, 184] width 50 height 14
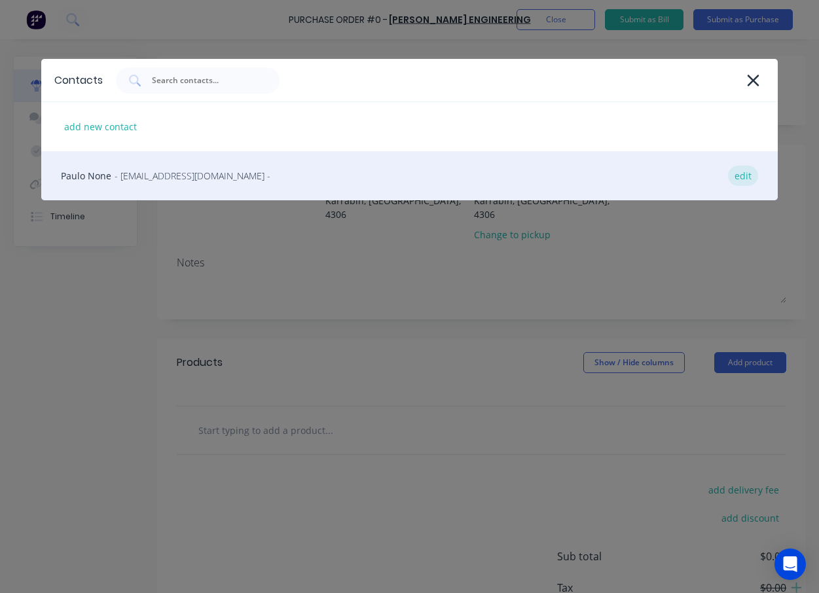
click at [743, 177] on div "edit" at bounding box center [743, 176] width 30 height 20
select select "AU"
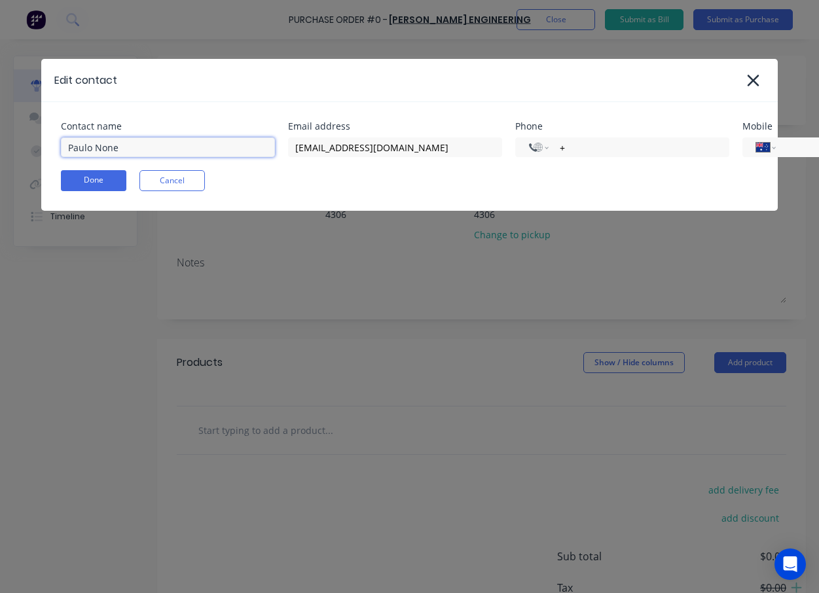
drag, startPoint x: 116, startPoint y: 154, endPoint x: 94, endPoint y: 154, distance: 21.6
click at [94, 154] on input "Paulo None" at bounding box center [168, 147] width 214 height 20
type input "Paulo"
click at [608, 152] on input "+" at bounding box center [636, 147] width 157 height 15
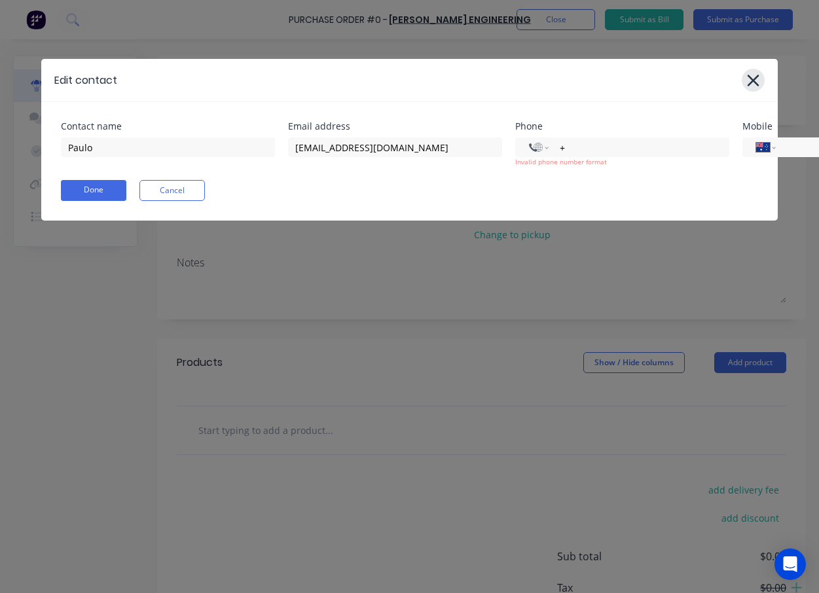
click at [745, 80] on div at bounding box center [753, 80] width 23 height 23
click at [158, 191] on button "Cancel" at bounding box center [171, 190] width 65 height 21
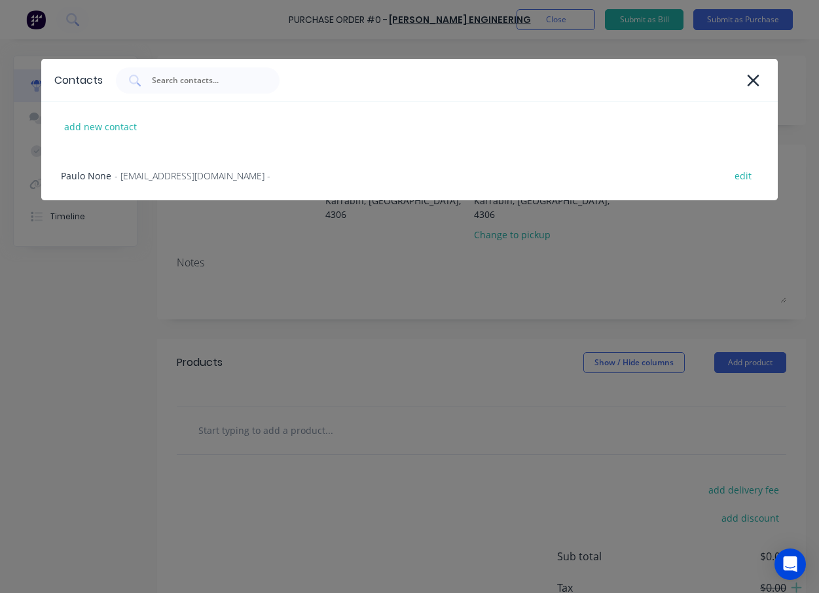
click at [753, 77] on icon at bounding box center [753, 80] width 14 height 18
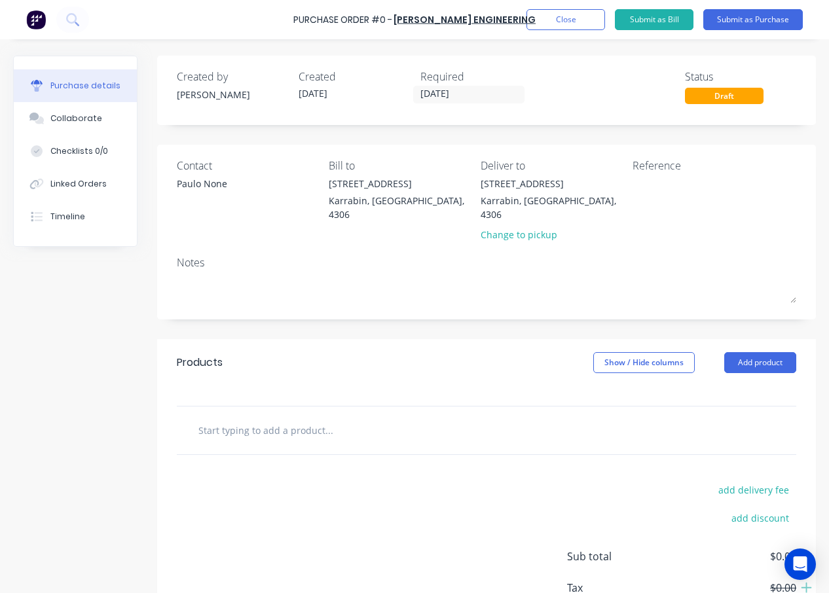
click at [414, 330] on div "Created by Glenn Created 03/09/25 Required 03/09/25 Status Draft Contact Paulo …" at bounding box center [486, 363] width 659 height 615
click at [575, 19] on button "Close" at bounding box center [565, 19] width 79 height 21
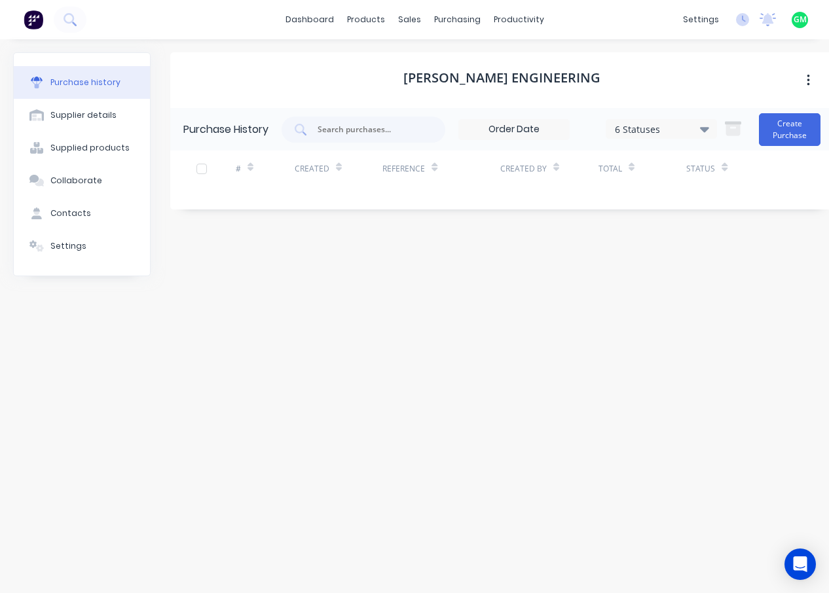
drag, startPoint x: 513, startPoint y: 342, endPoint x: 280, endPoint y: 115, distance: 325.5
click at [511, 342] on div "Mullins Engineering Purchase History 6 Statuses 6 Statuses Create Purchase # Cr…" at bounding box center [501, 309] width 663 height 515
click at [102, 145] on div "Supplied products" at bounding box center [89, 148] width 79 height 12
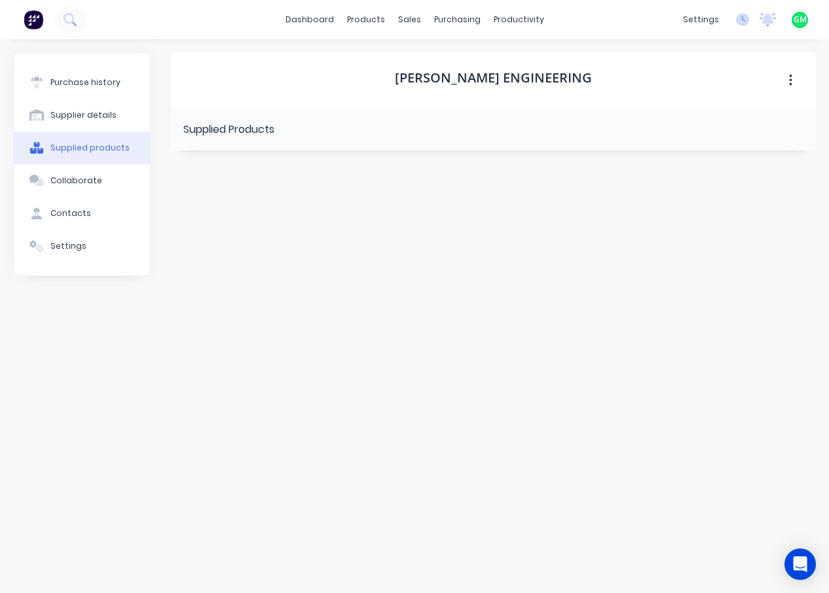
click at [215, 136] on div "Supplied Products" at bounding box center [228, 130] width 91 height 16
click at [791, 79] on icon "button" at bounding box center [790, 80] width 3 height 14
drag, startPoint x: 436, startPoint y: 272, endPoint x: 351, endPoint y: 151, distance: 147.5
click at [438, 272] on div "Mullins Engineering Archive Supplied Products" at bounding box center [493, 309] width 646 height 515
click at [110, 137] on button "Supplied products" at bounding box center [82, 148] width 136 height 33
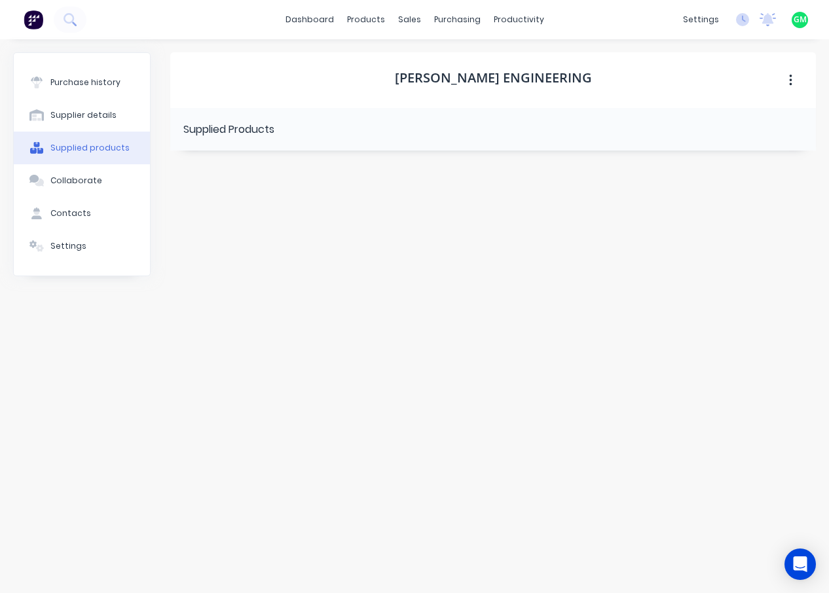
click at [427, 272] on div "Mullins Engineering Supplied Products" at bounding box center [493, 309] width 646 height 515
click at [399, 65] on div "Product Catalogue" at bounding box center [423, 63] width 81 height 12
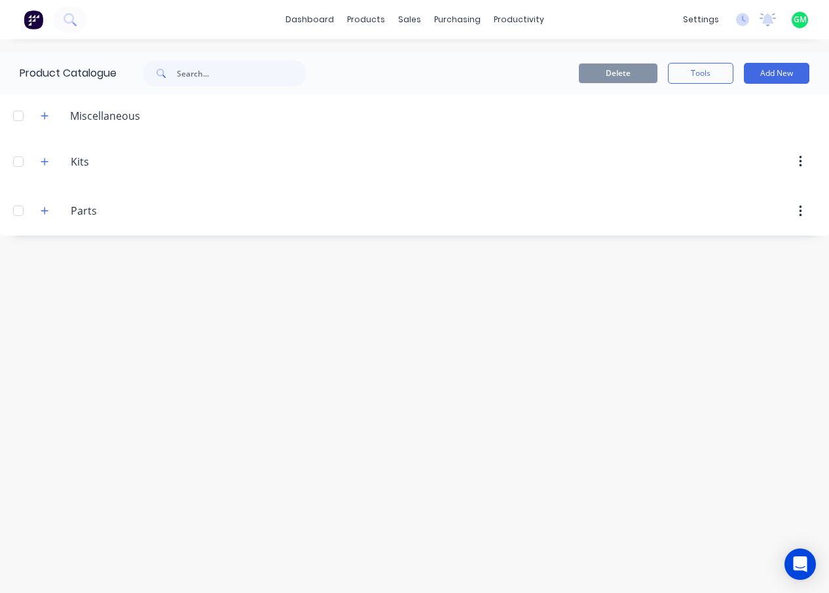
click at [33, 211] on div "Parts Parts" at bounding box center [133, 212] width 206 height 24
click at [43, 211] on icon "button" at bounding box center [44, 211] width 7 height 7
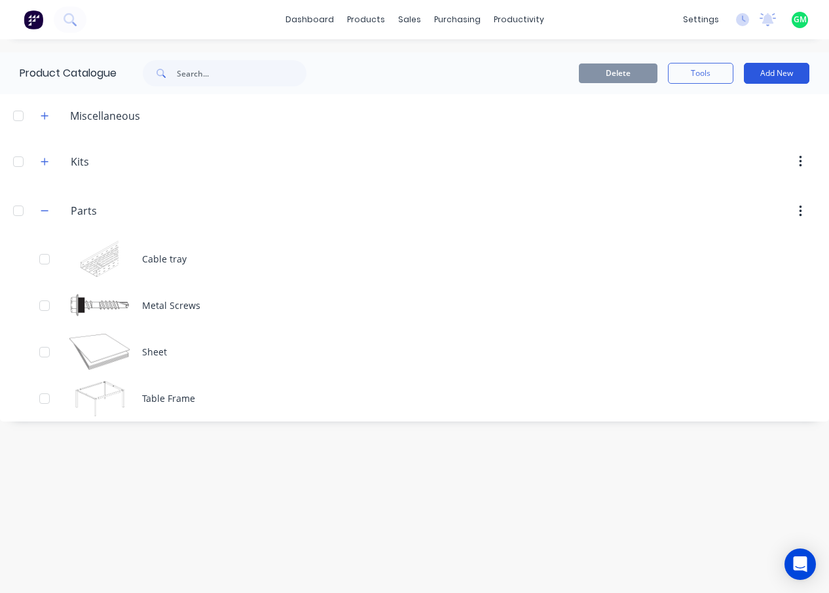
click at [775, 72] on button "Add New" at bounding box center [776, 73] width 65 height 21
click at [731, 133] on div "Product" at bounding box center [747, 133] width 101 height 19
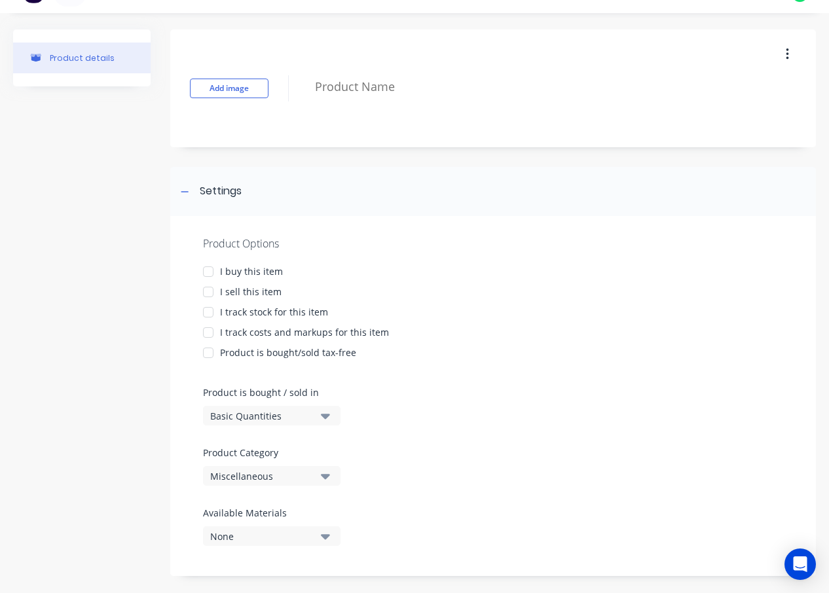
scroll to position [39, 0]
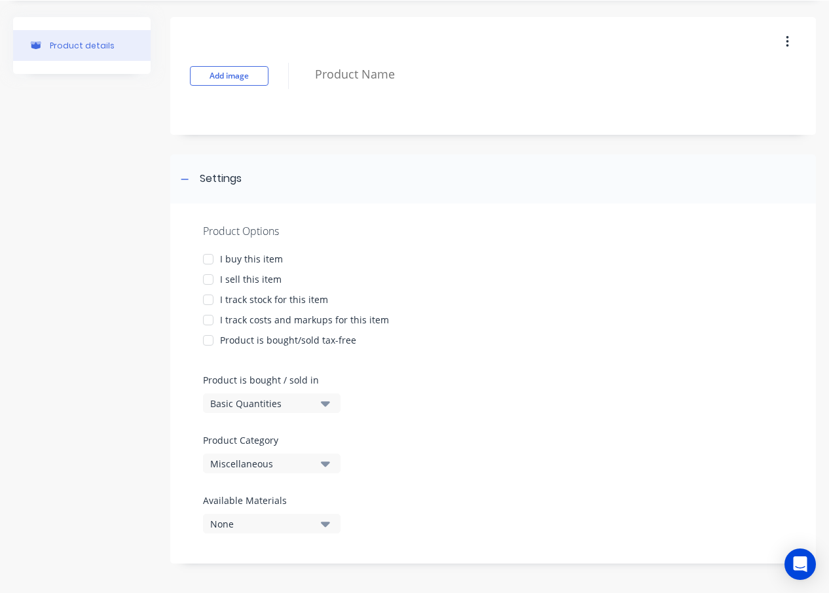
click at [324, 403] on icon "button" at bounding box center [325, 403] width 9 height 5
click at [598, 390] on div "Product Options I buy this item I sell this item I track stock for this item I …" at bounding box center [493, 384] width 646 height 360
click at [329, 524] on icon "button" at bounding box center [325, 524] width 9 height 5
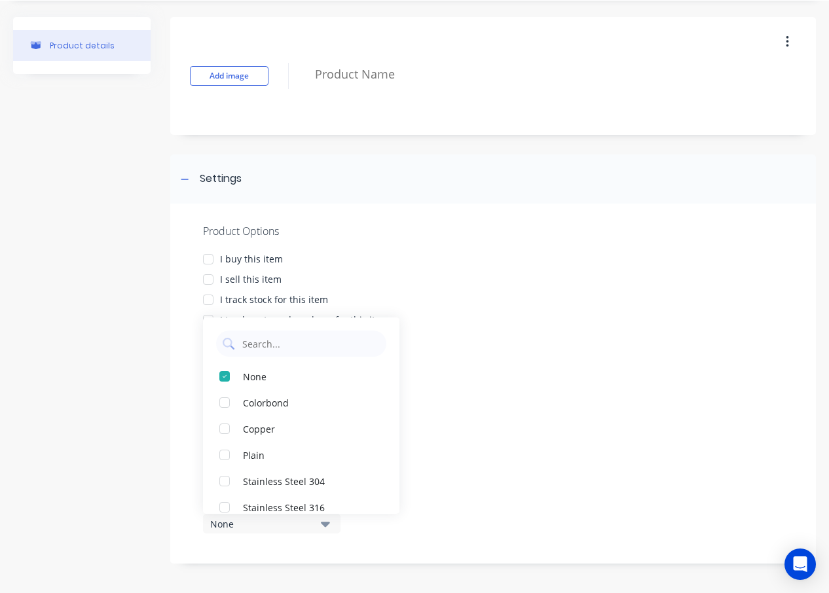
scroll to position [39, 0]
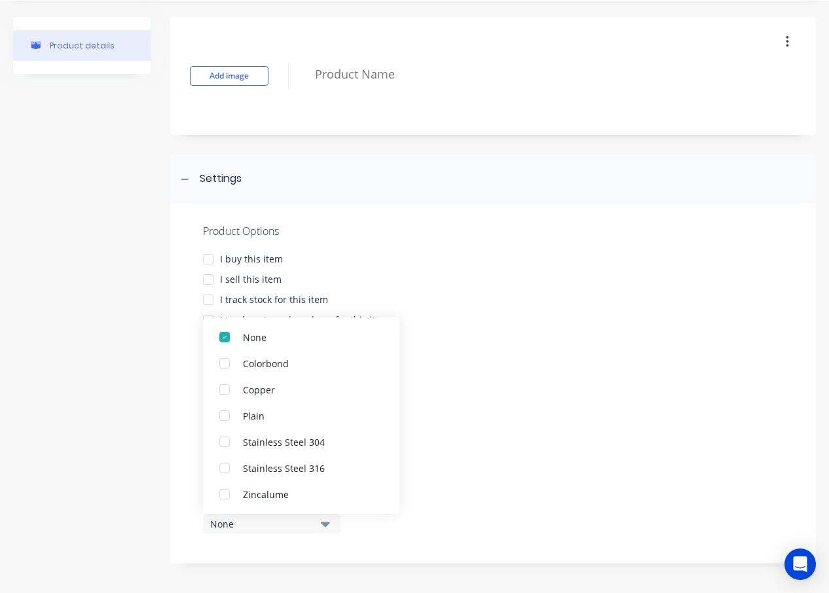
click at [500, 442] on div "Product Options I buy this item I sell this item I track stock for this item I …" at bounding box center [493, 384] width 646 height 360
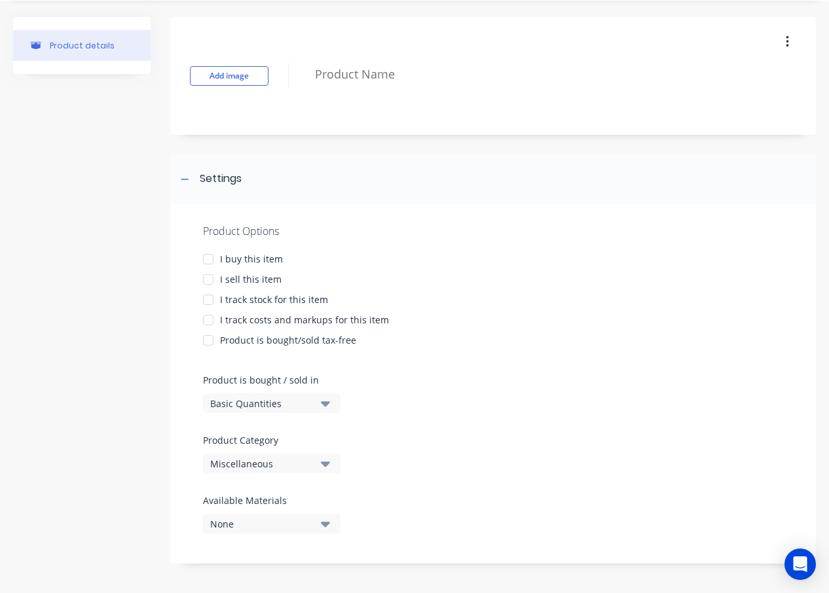
click at [333, 463] on button "Miscellaneous" at bounding box center [271, 464] width 137 height 20
click at [330, 464] on button "Miscellaneous" at bounding box center [271, 464] width 137 height 20
click at [485, 482] on div "Product Options I buy this item I sell this item I track stock for this item I …" at bounding box center [493, 384] width 646 height 360
click at [325, 467] on icon "button" at bounding box center [325, 463] width 9 height 14
click at [640, 386] on div "Product Options I buy this item I sell this item I track stock for this item I …" at bounding box center [493, 384] width 646 height 360
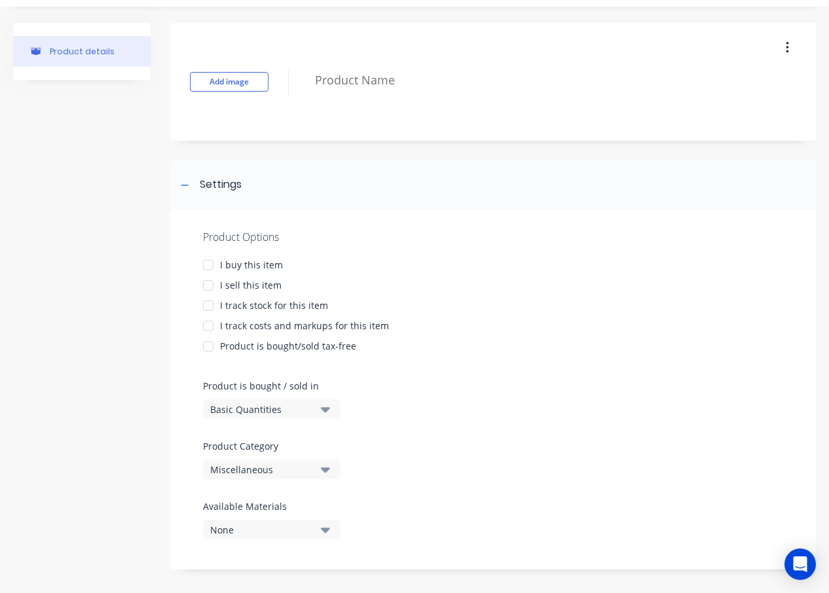
scroll to position [39, 0]
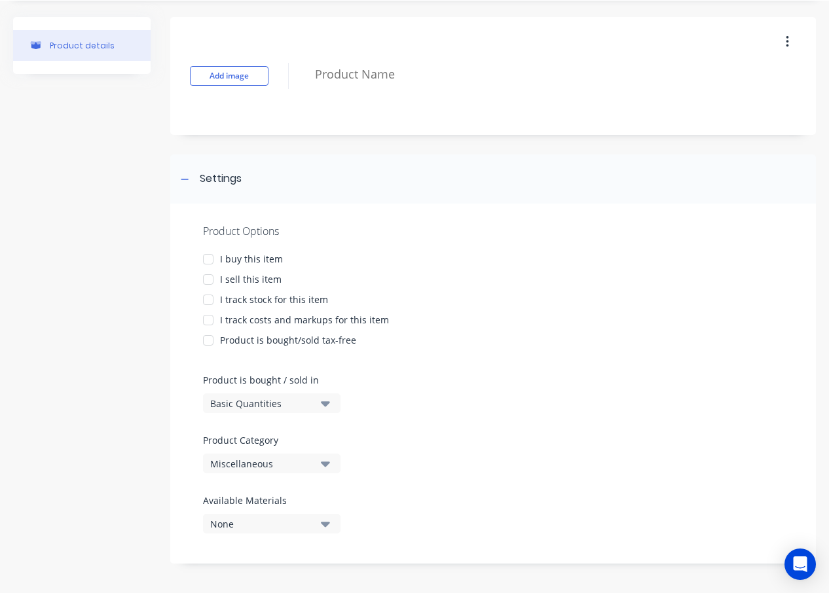
click at [523, 496] on div "Product Options I buy this item I sell this item I track stock for this item I …" at bounding box center [493, 384] width 646 height 360
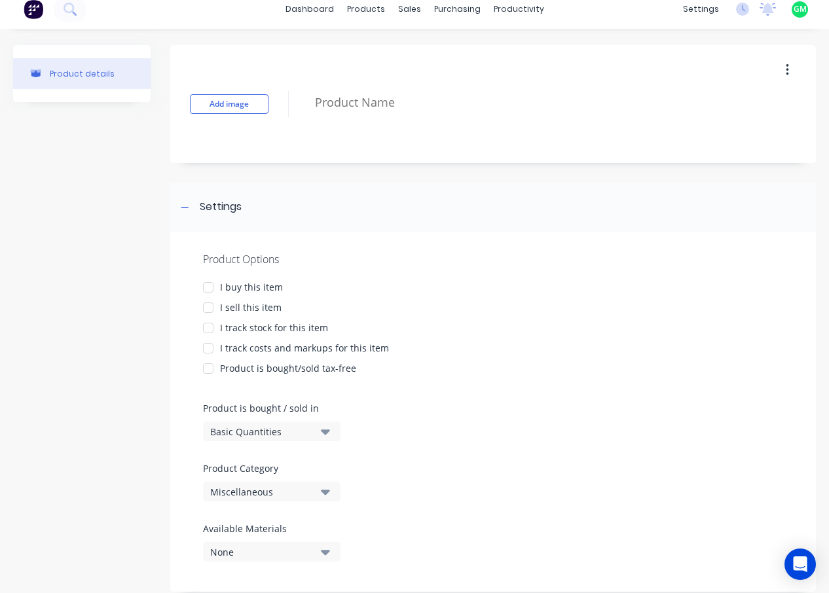
scroll to position [0, 0]
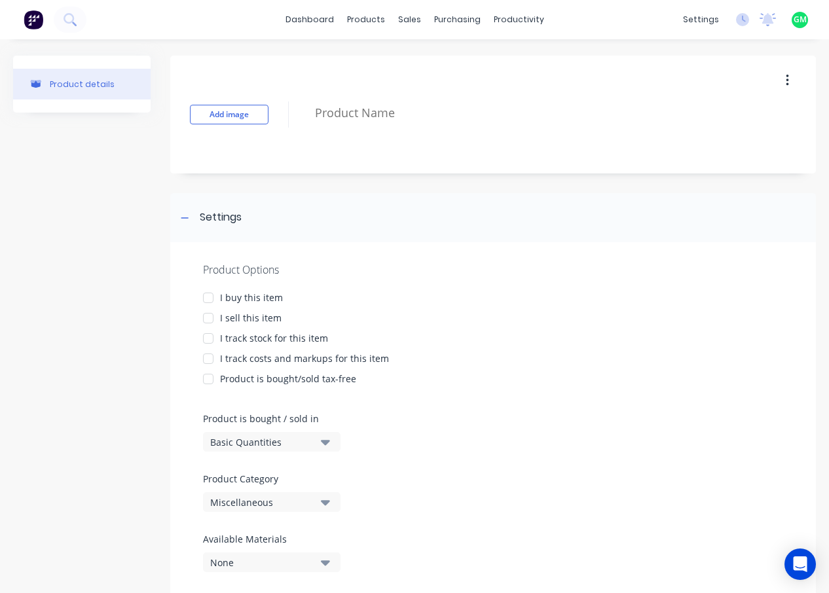
click at [780, 77] on button "button" at bounding box center [787, 81] width 31 height 24
click at [592, 374] on div "Product is bought/sold tax-free" at bounding box center [493, 379] width 580 height 14
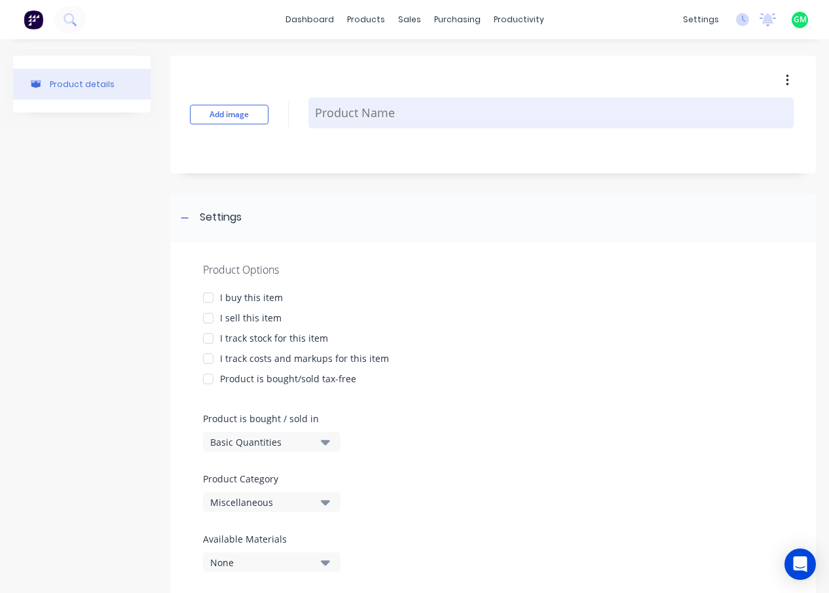
click at [331, 115] on textarea at bounding box center [550, 113] width 485 height 31
type textarea "x"
type textarea "a"
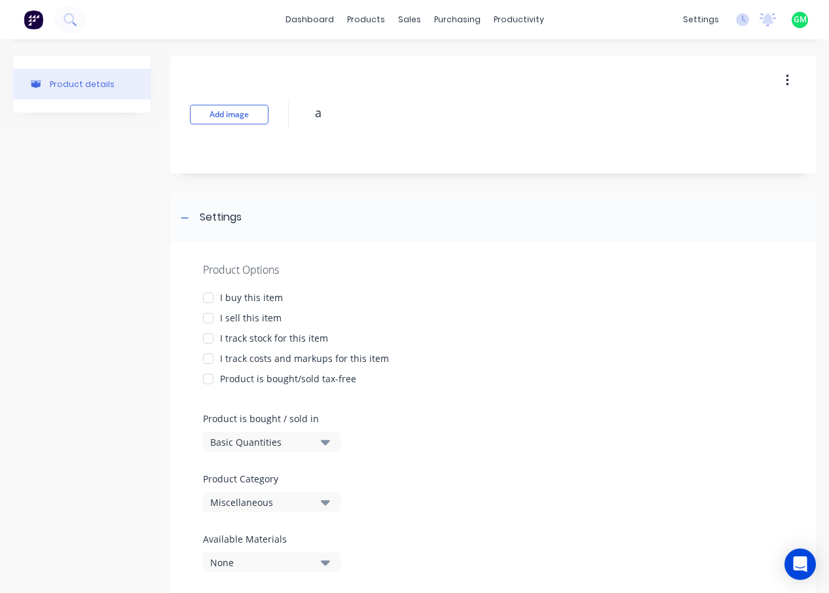
type textarea "x"
type textarea "ad"
type textarea "x"
type textarea "ads"
type textarea "x"
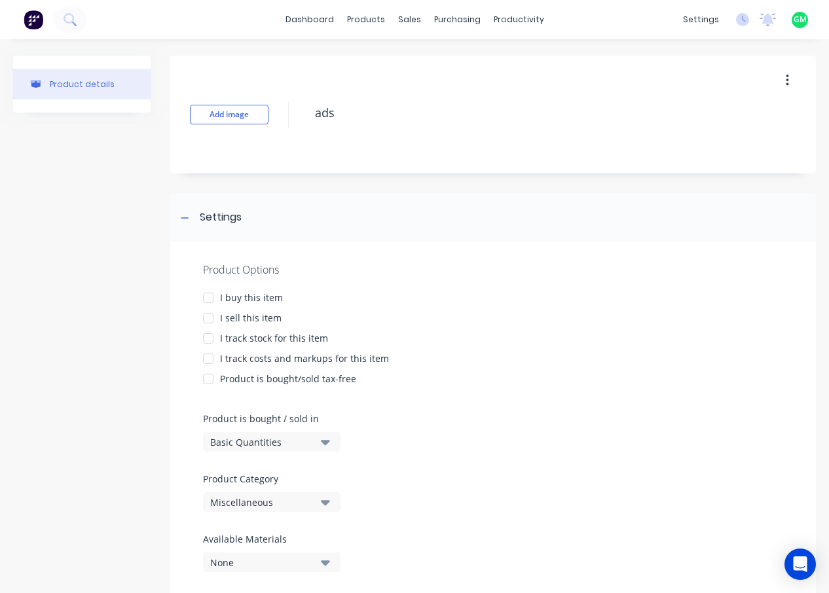
type textarea "adsf"
type textarea "x"
type textarea "ads"
type textarea "x"
type textarea "ad"
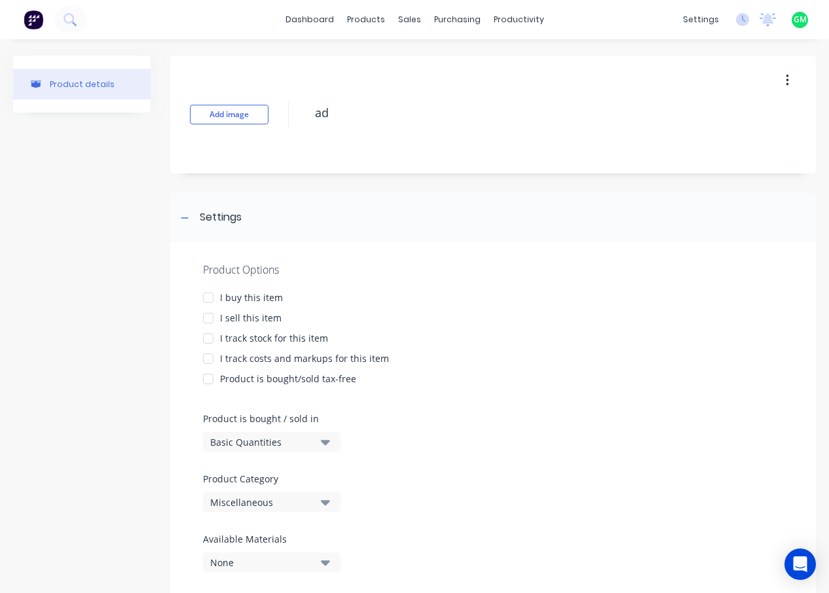
type textarea "x"
type textarea "a"
type textarea "x"
click at [541, 314] on div "I sell this item" at bounding box center [493, 318] width 580 height 14
click at [205, 319] on div at bounding box center [208, 318] width 26 height 26
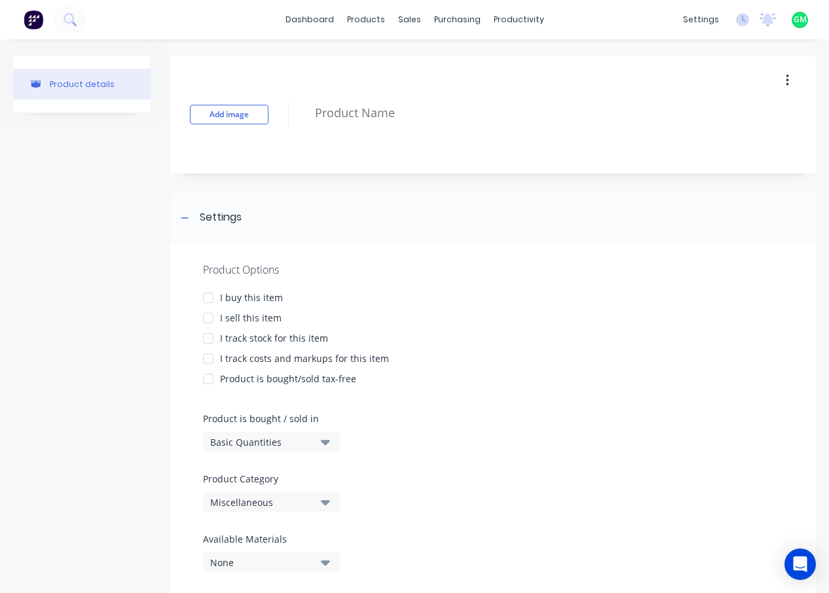
click at [208, 300] on div at bounding box center [208, 298] width 26 height 26
click at [209, 317] on div at bounding box center [208, 318] width 26 height 26
click at [664, 252] on div "Product Options I buy this item I sell this item I track stock for this item I …" at bounding box center [493, 422] width 646 height 360
click at [206, 316] on div at bounding box center [208, 318] width 26 height 26
click at [208, 296] on div at bounding box center [208, 298] width 26 height 26
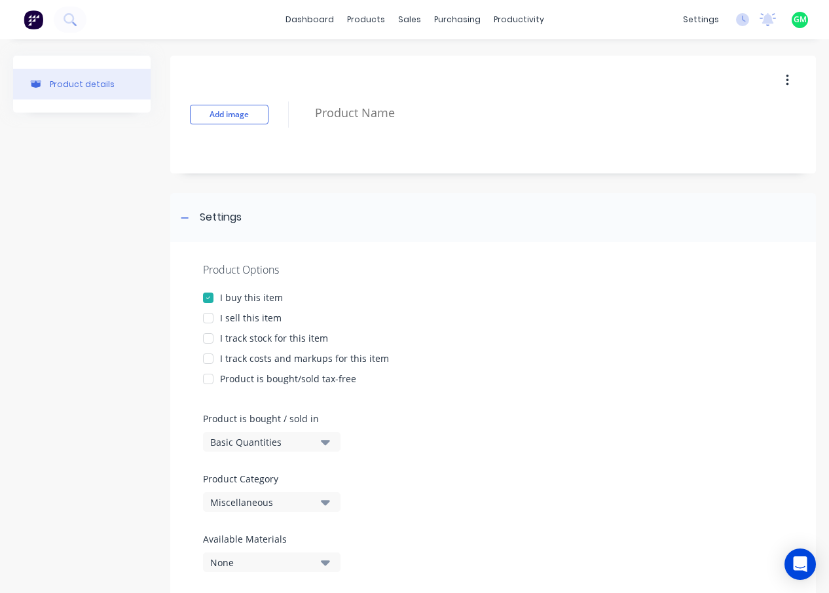
type textarea "x"
